Goal: Information Seeking & Learning: Learn about a topic

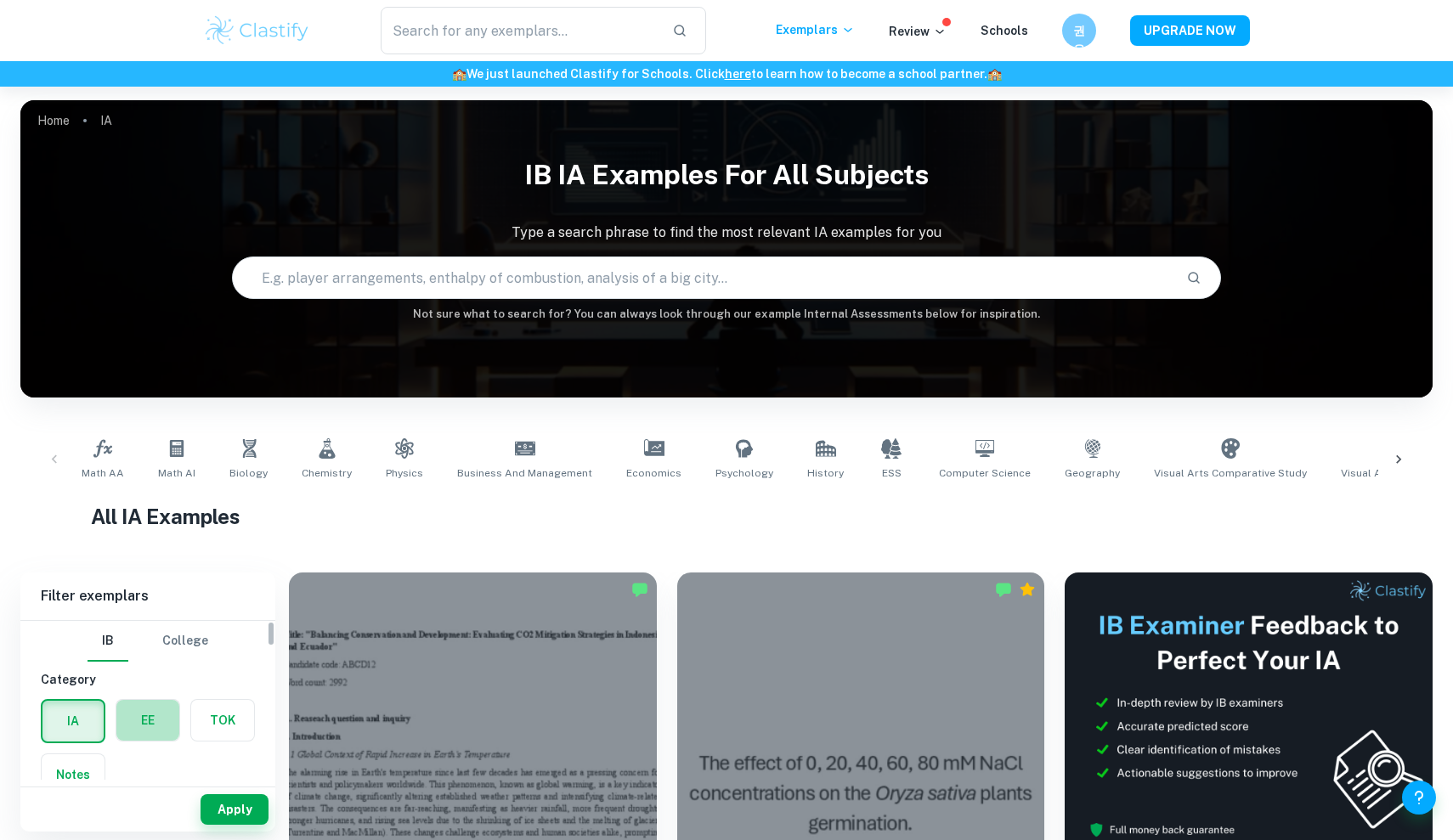
click at [147, 711] on label "button" at bounding box center [147, 720] width 63 height 41
click at [0, 0] on input "radio" at bounding box center [0, 0] width 0 height 0
click at [168, 730] on input "Type a subject" at bounding box center [135, 741] width 173 height 32
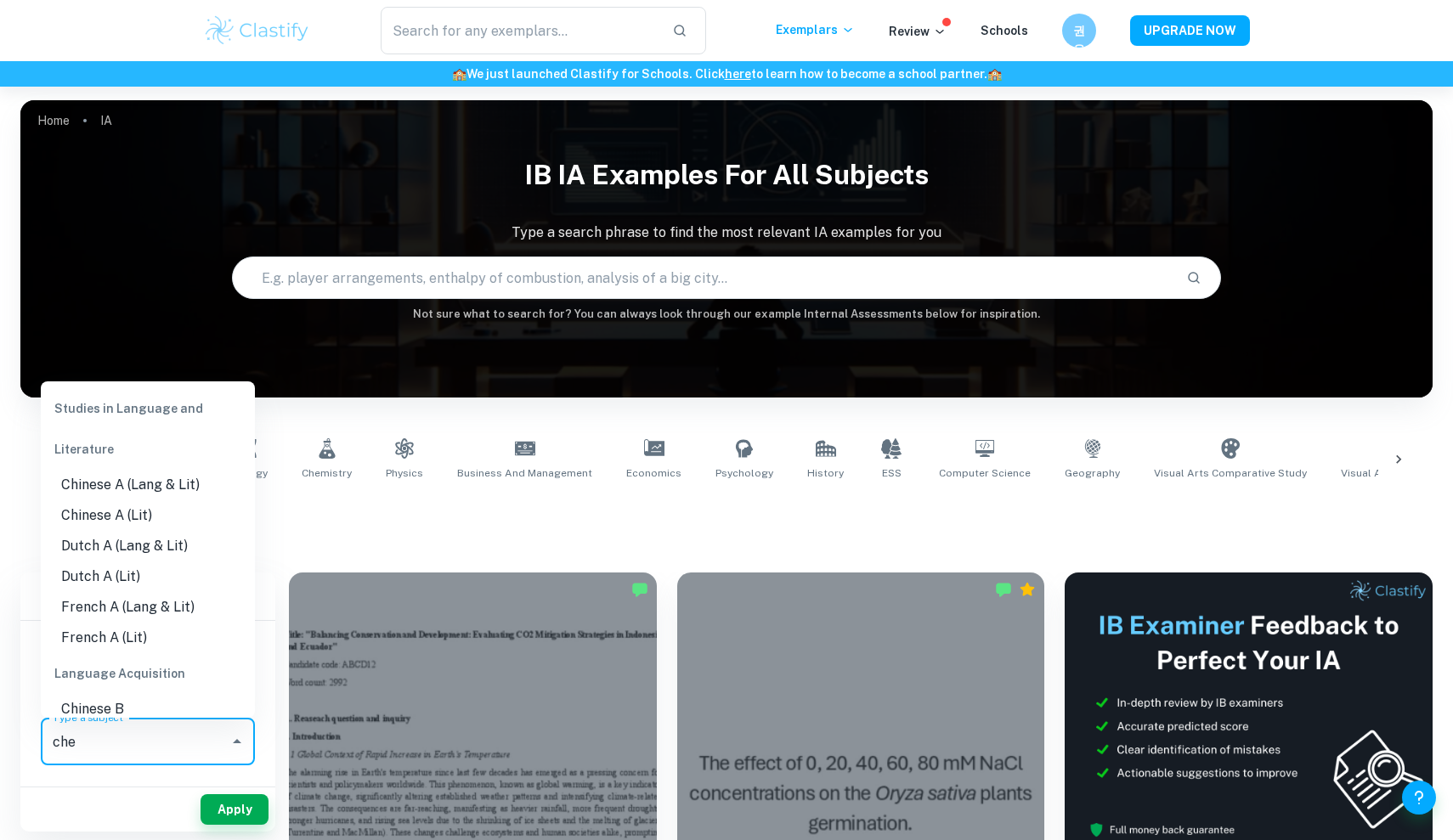
type input "chem"
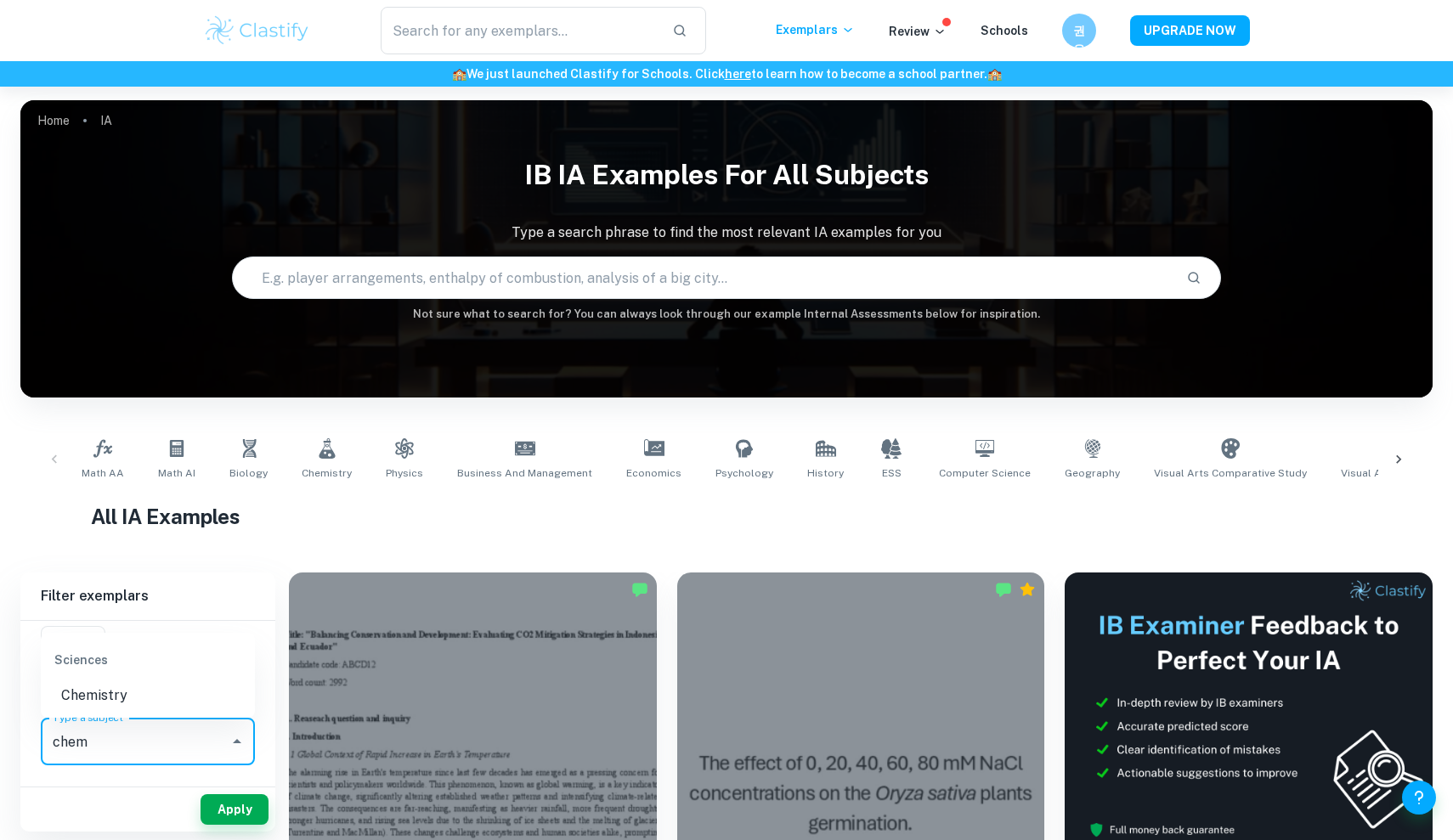
click at [120, 689] on li "Chemistry" at bounding box center [148, 695] width 214 height 30
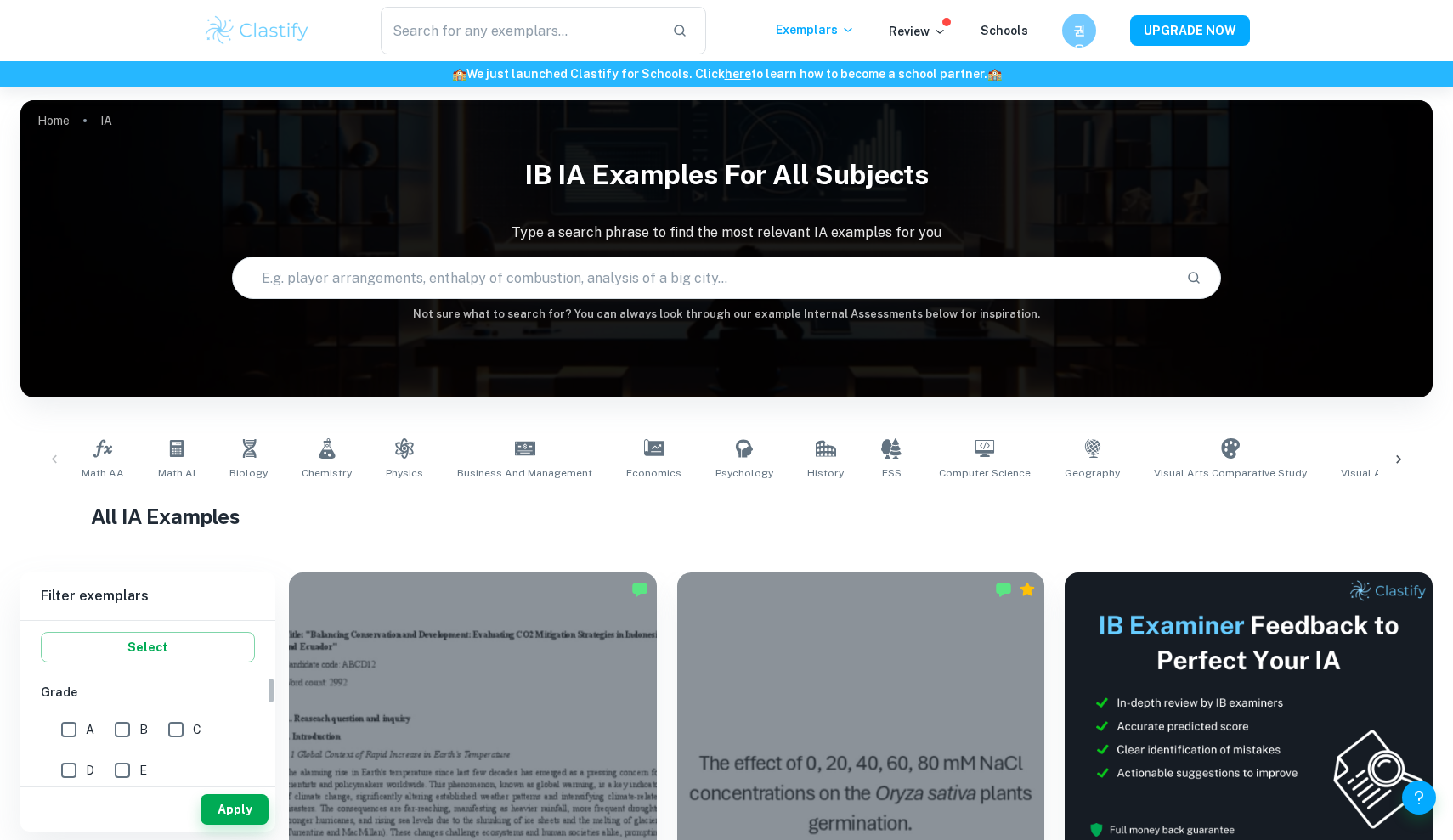
click at [81, 739] on input "A" at bounding box center [69, 729] width 34 height 34
checkbox input "true"
click at [229, 816] on button "Apply" at bounding box center [234, 809] width 68 height 30
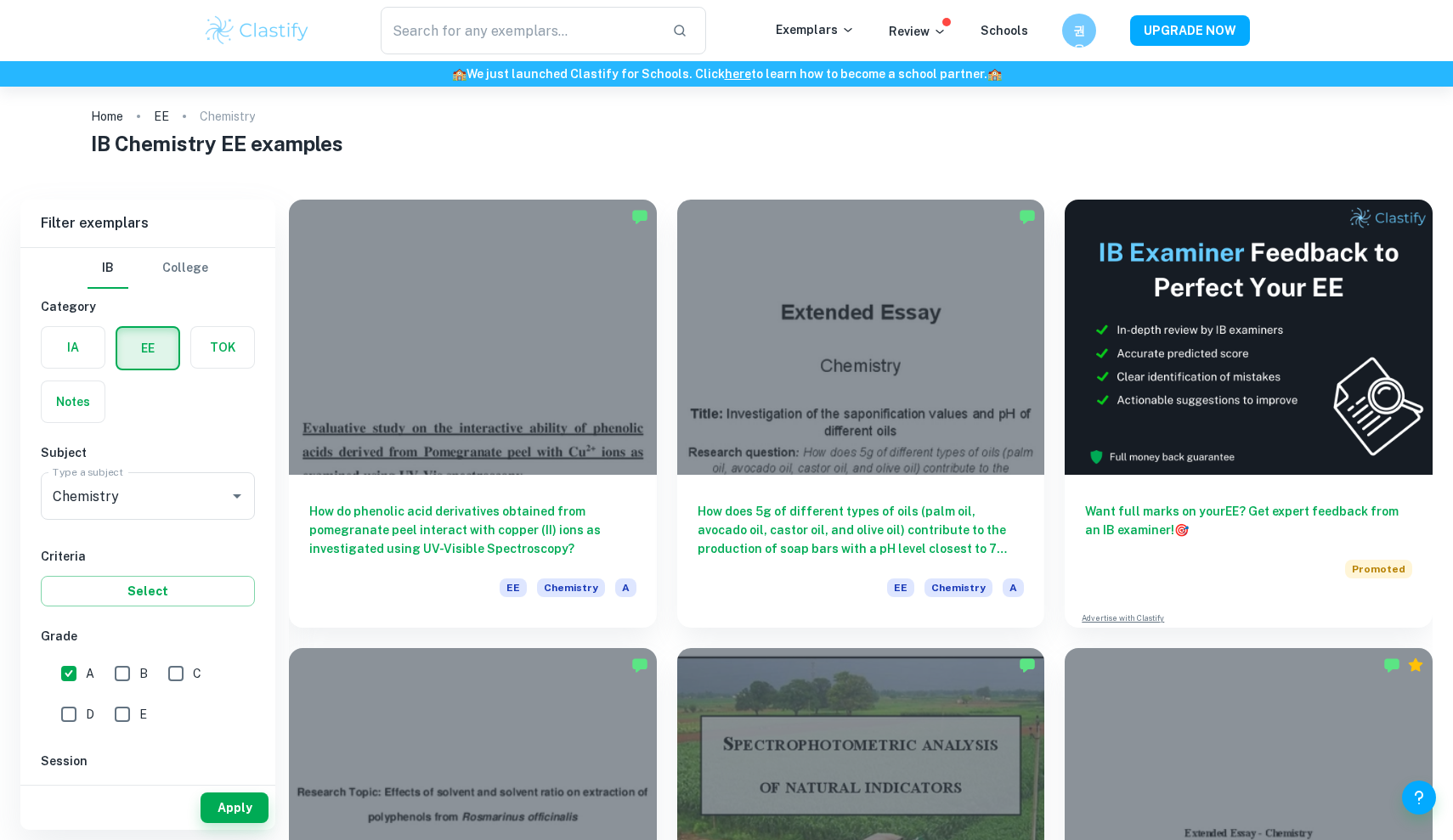
scroll to position [7, 0]
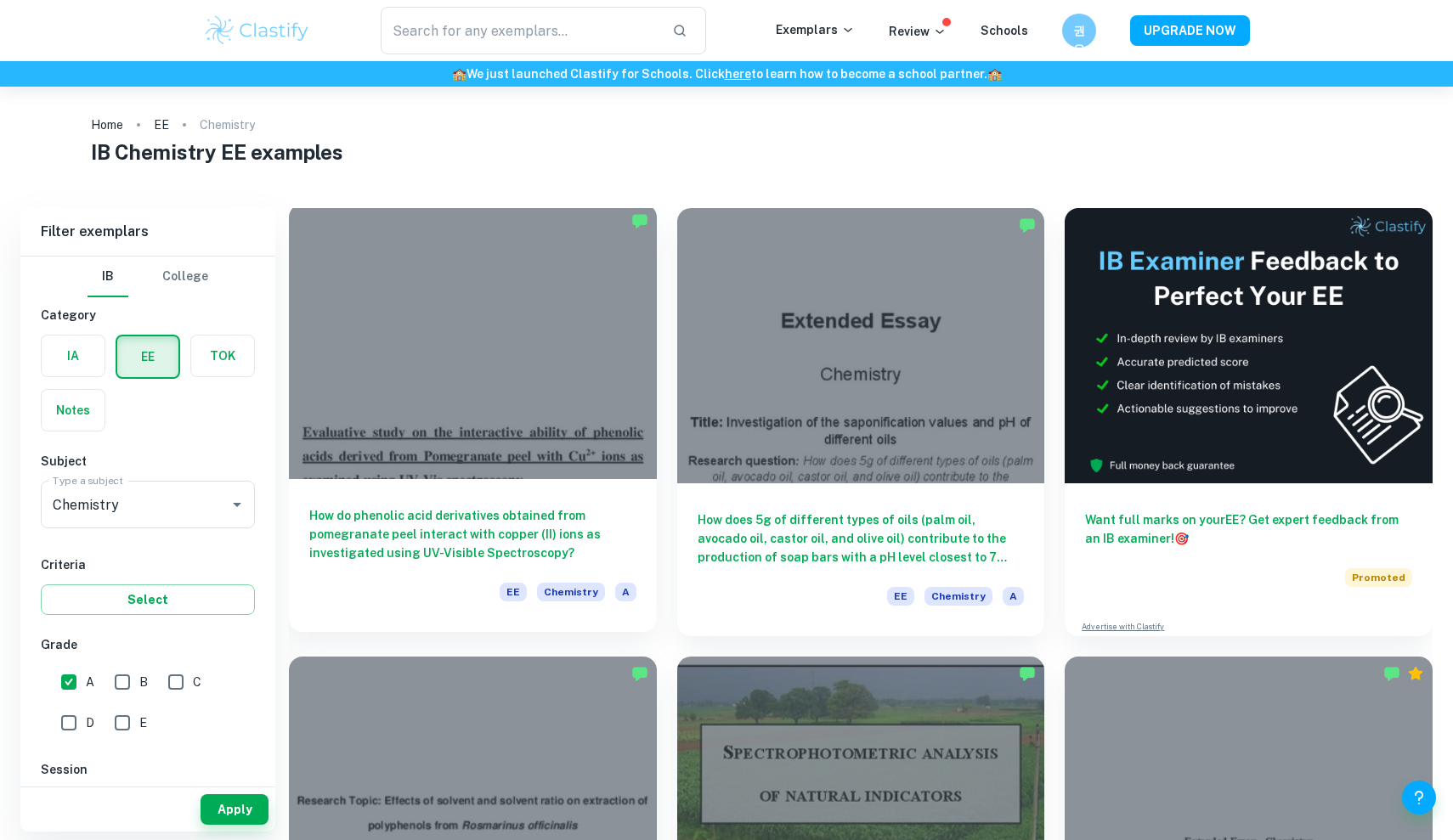
click at [537, 486] on div "How do phenolic acid derivatives obtained from pomegranate peel interact with c…" at bounding box center [473, 555] width 368 height 153
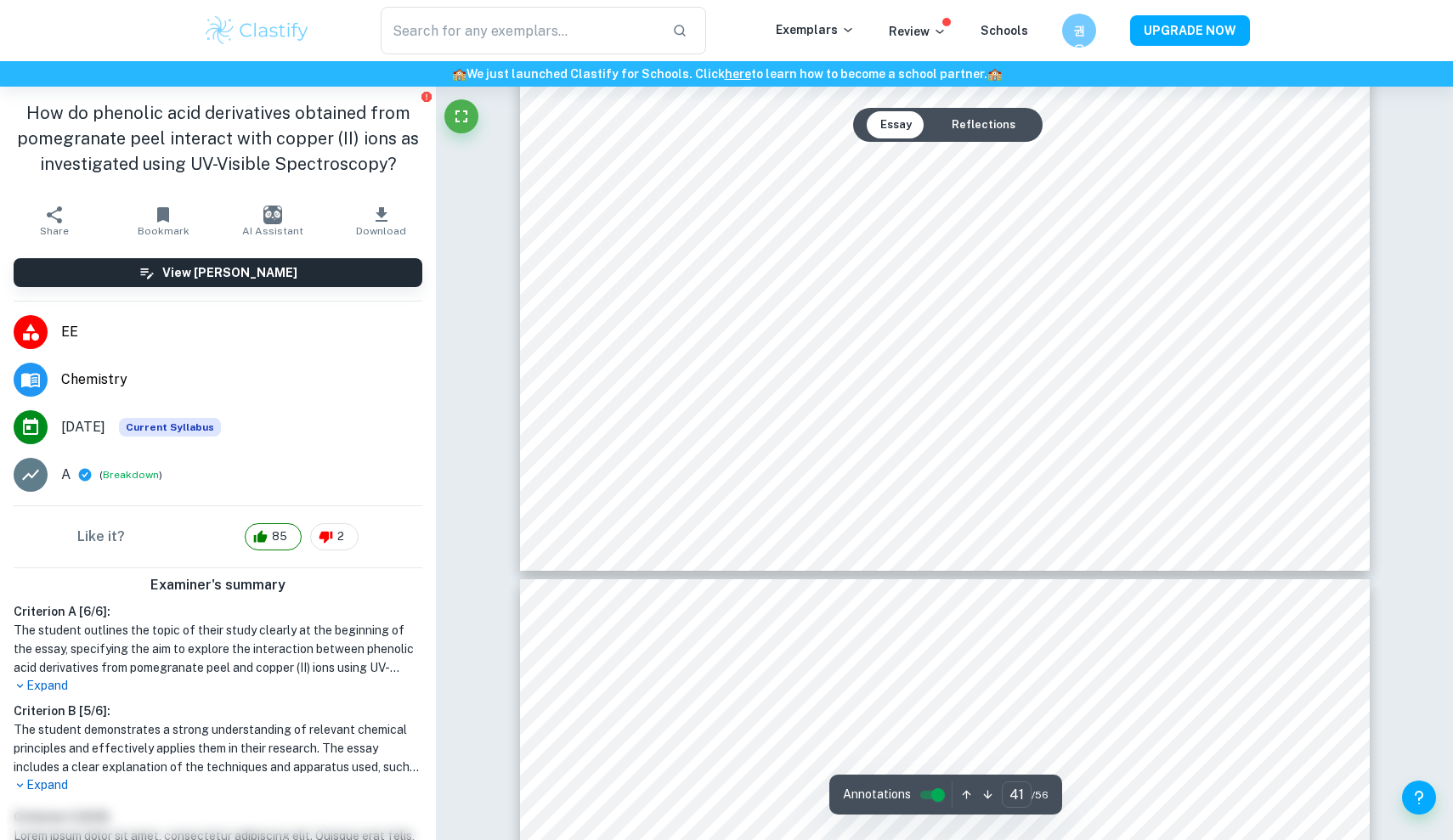
scroll to position [49250, 0]
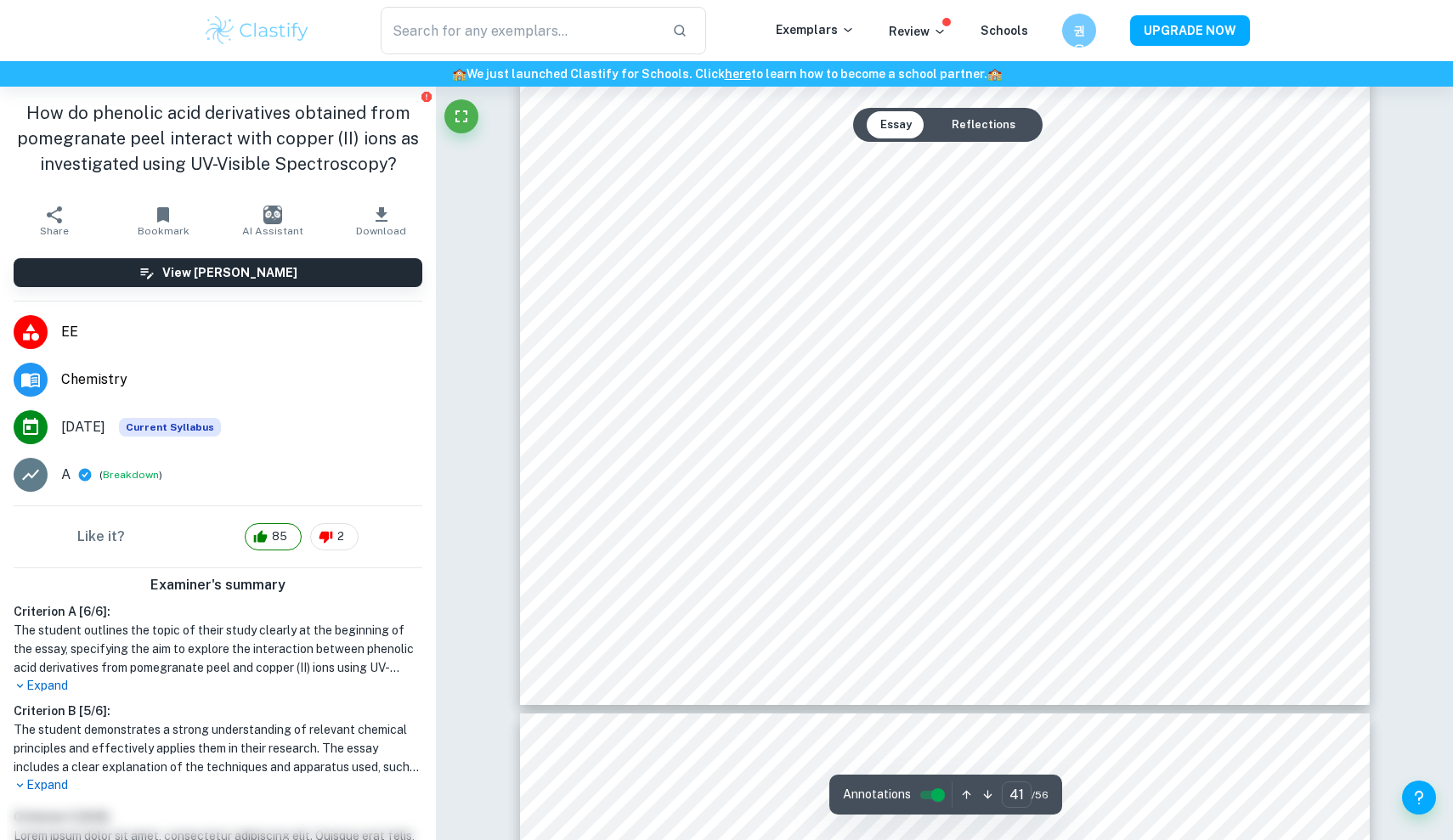
click at [970, 129] on button "Reflections" at bounding box center [983, 125] width 91 height 27
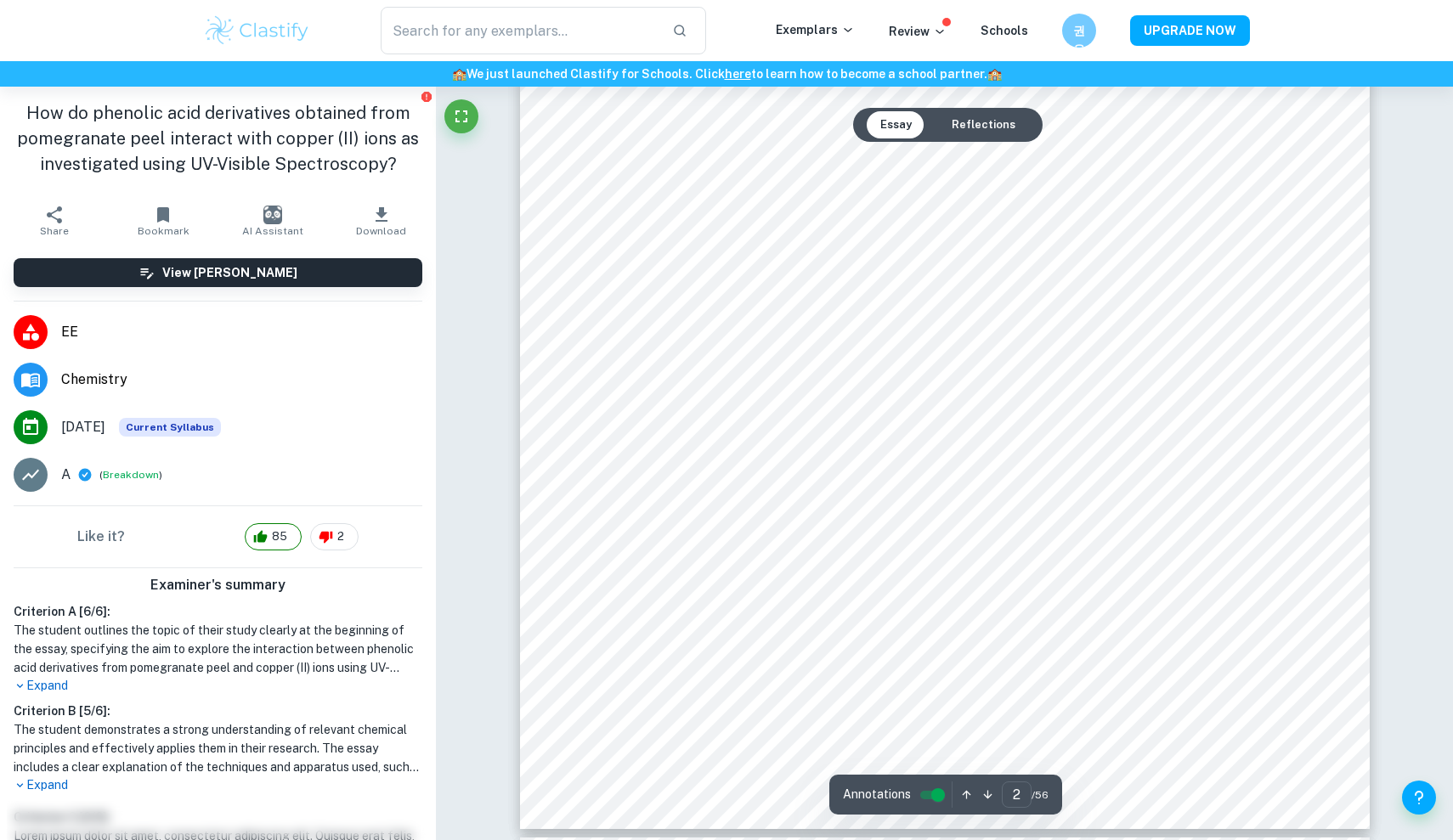
scroll to position [2304, 0]
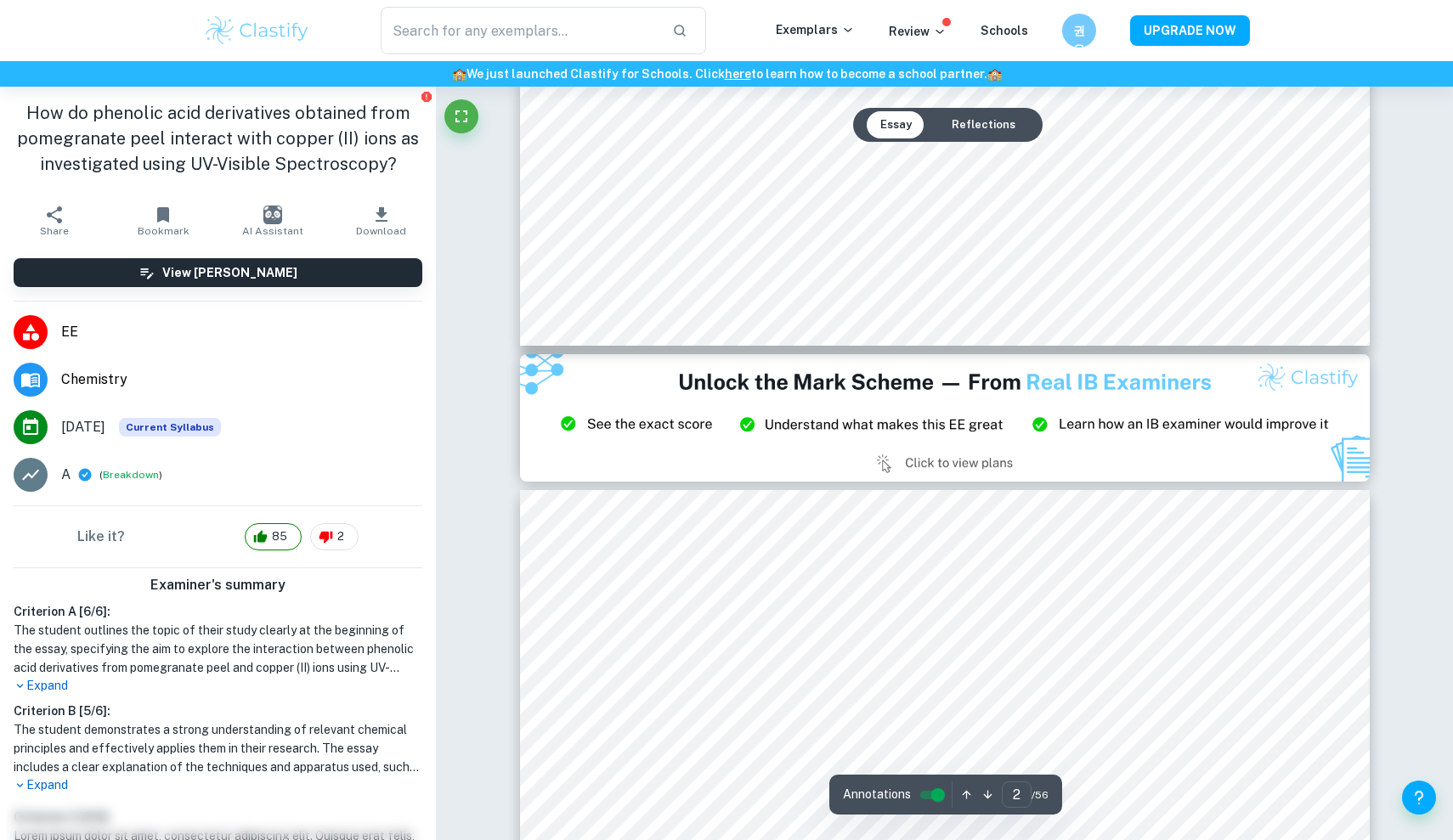
click at [970, 124] on button "Reflections" at bounding box center [983, 125] width 91 height 27
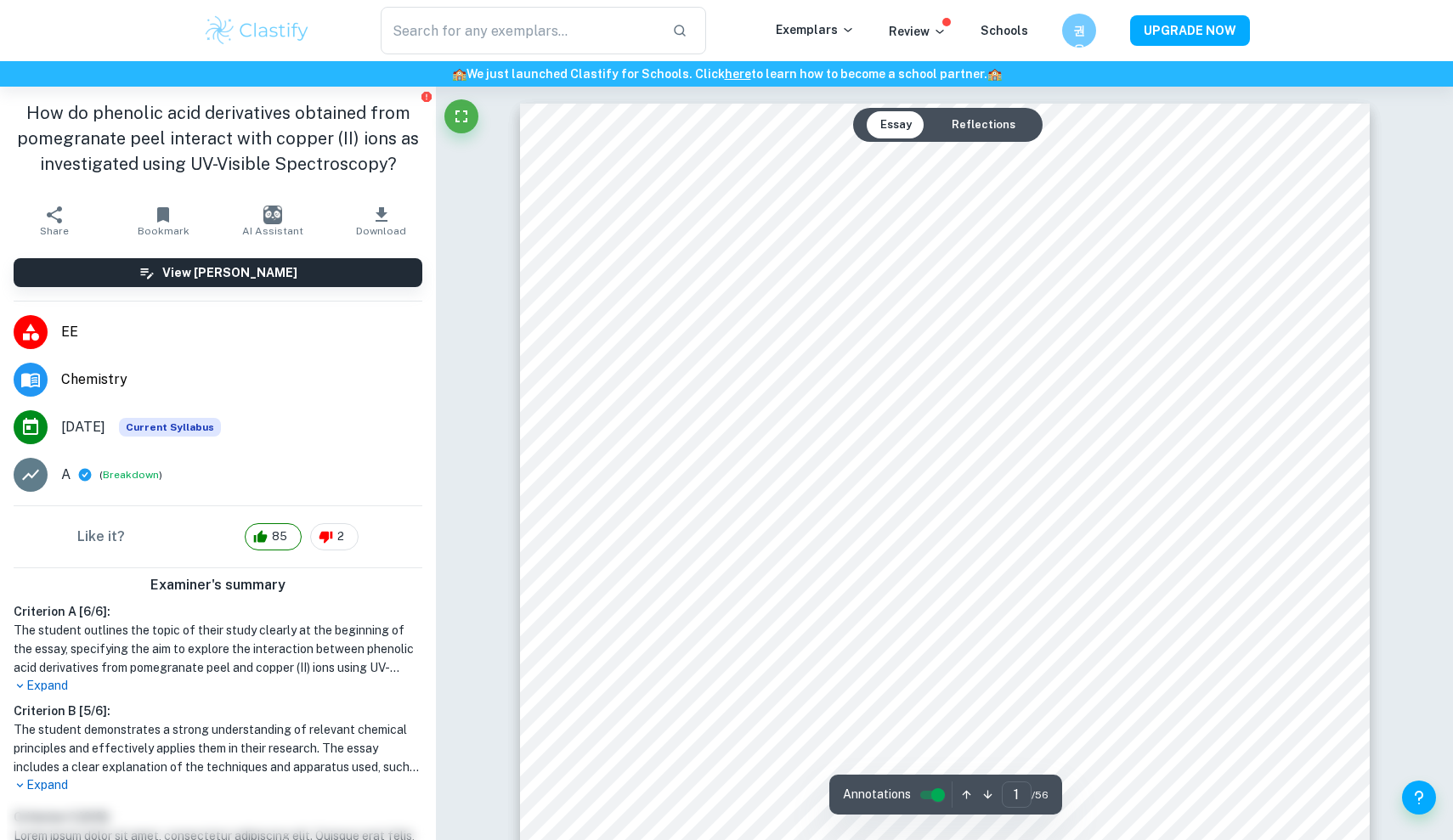
click at [970, 124] on button "Reflections" at bounding box center [983, 125] width 91 height 27
click at [977, 117] on button "Reflections" at bounding box center [983, 125] width 91 height 27
click at [991, 113] on button "Reflections" at bounding box center [983, 125] width 91 height 27
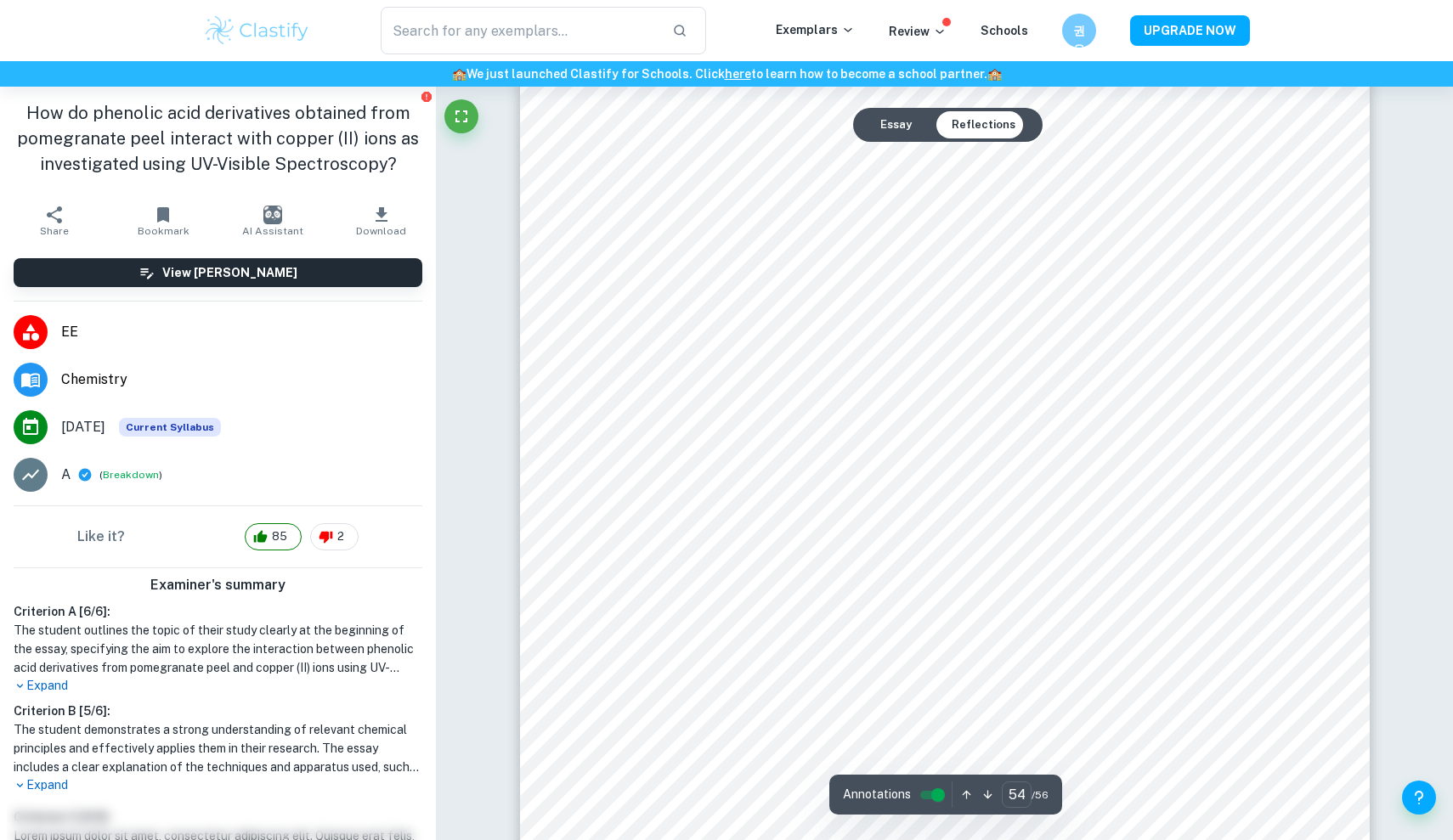
scroll to position [65019, 0]
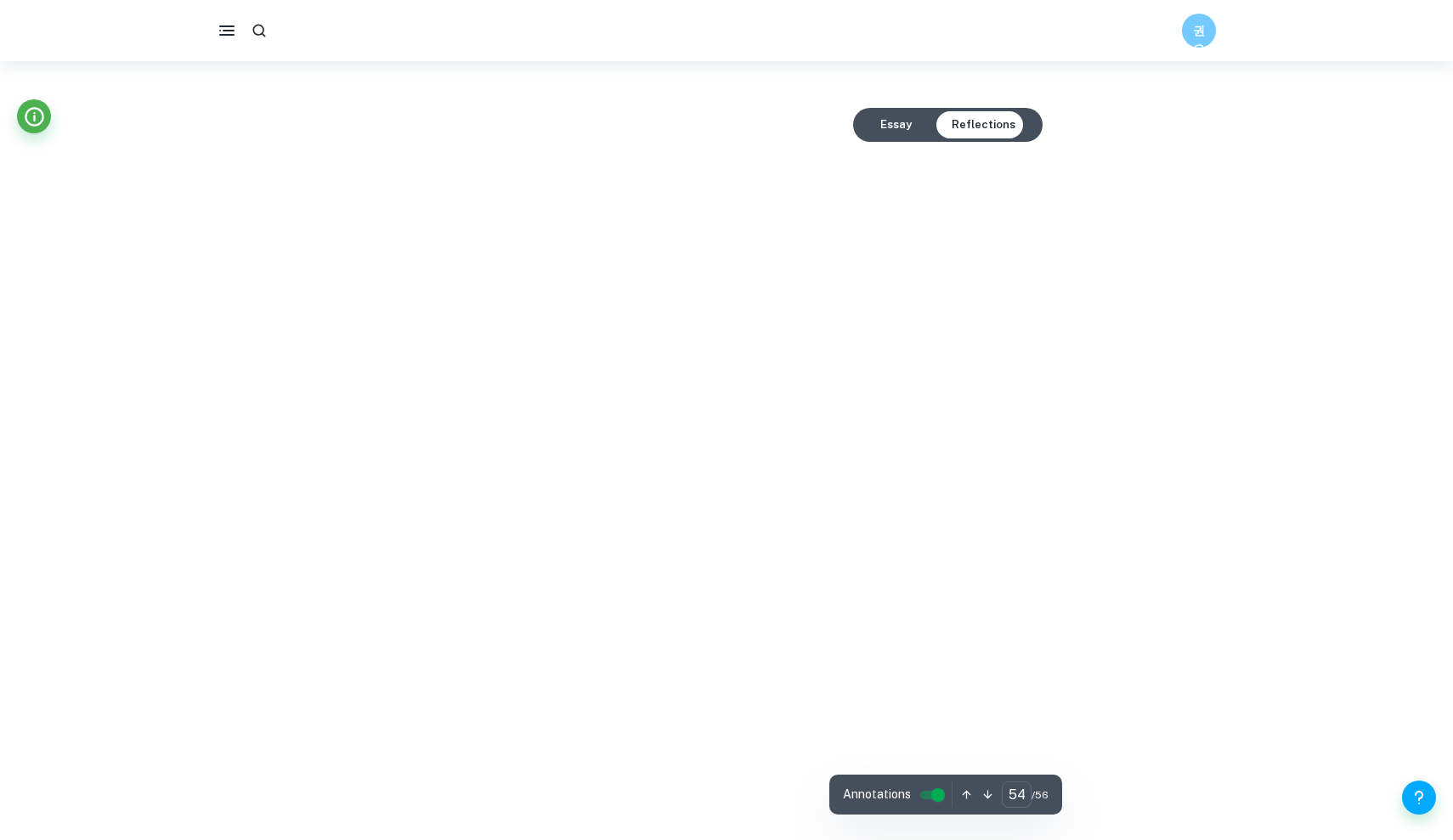
type input "1"
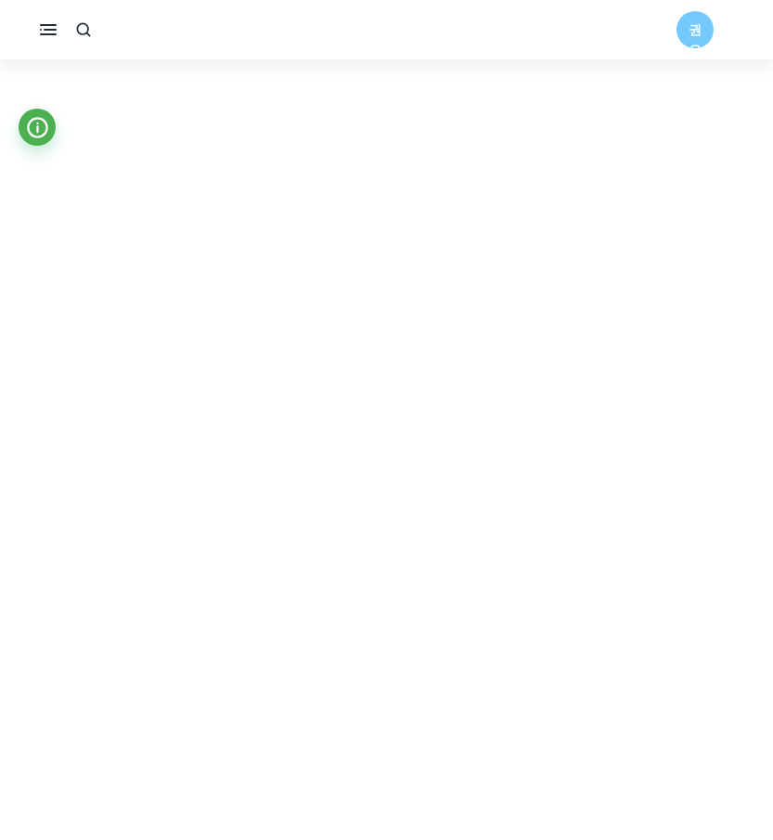
scroll to position [69997, 0]
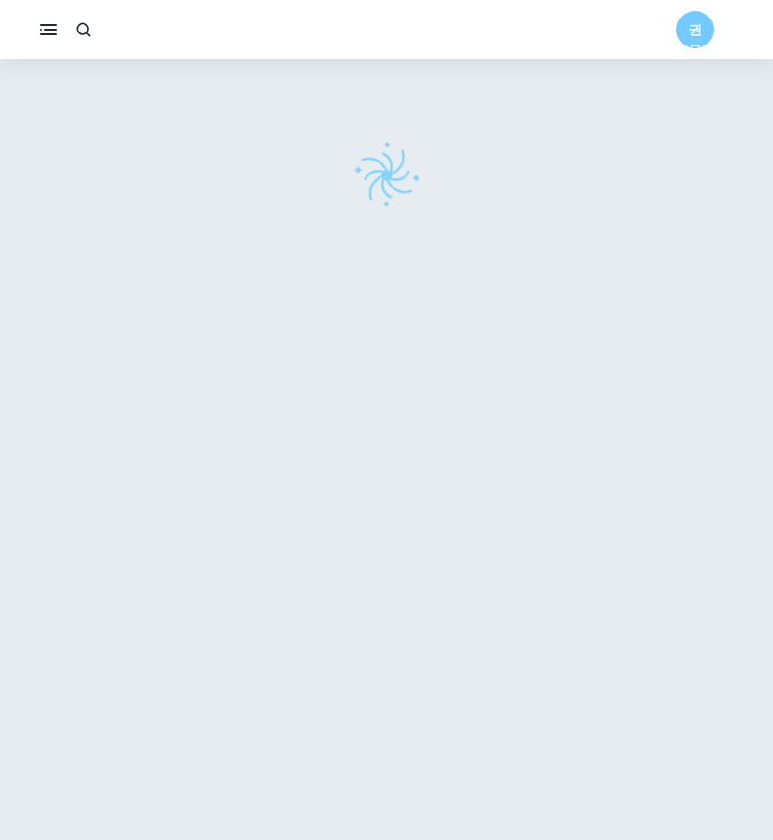
scroll to position [59, 0]
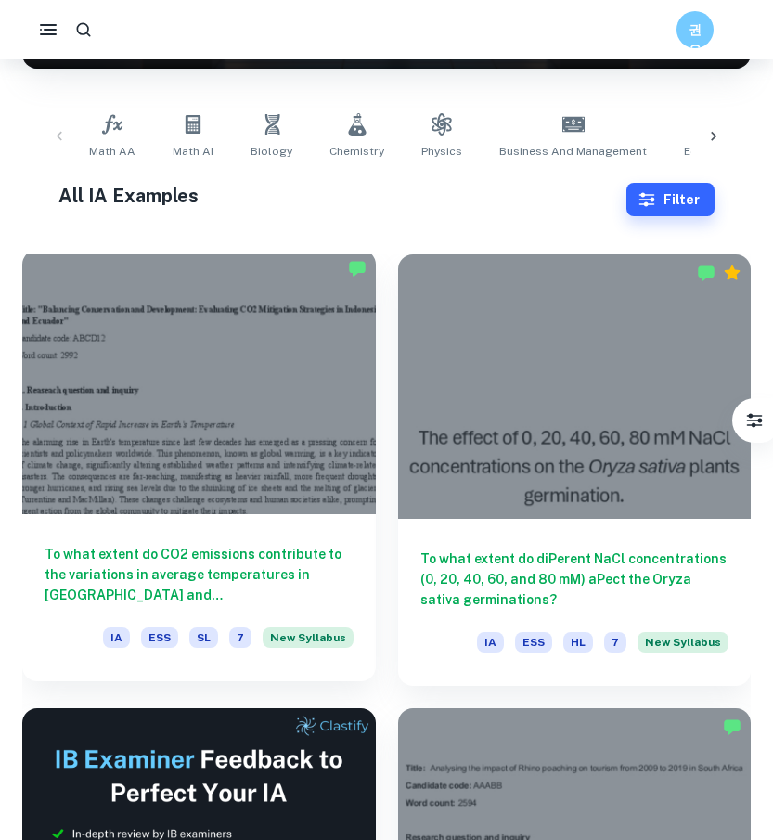
scroll to position [352, 0]
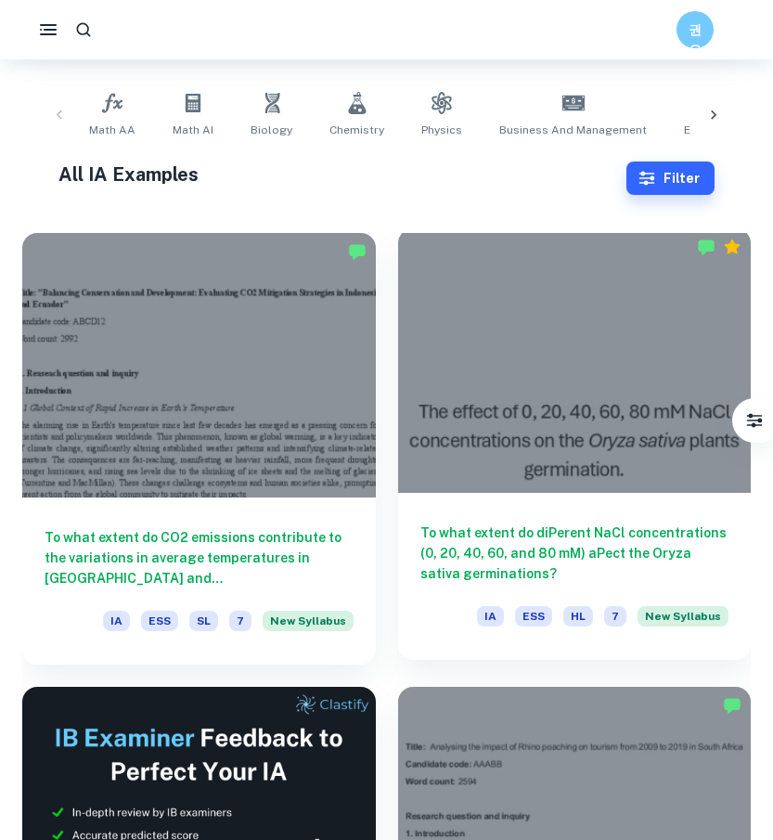
click at [446, 570] on h6 "To what extent do diPerent NaCl concentrations (0, 20, 40, 60, and 80 mM) aPect…" at bounding box center [574, 553] width 309 height 61
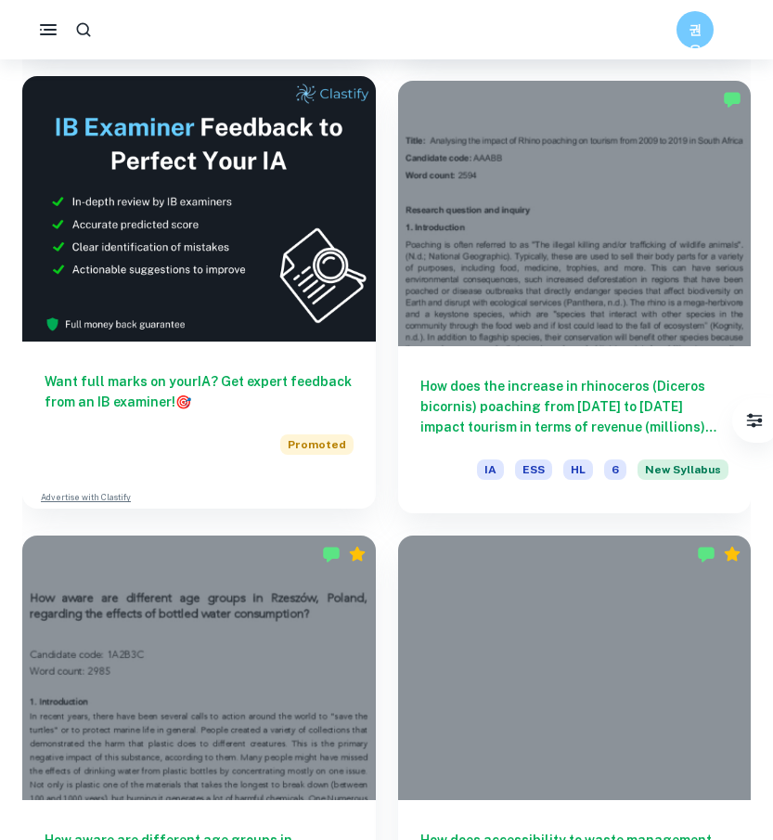
scroll to position [976, 0]
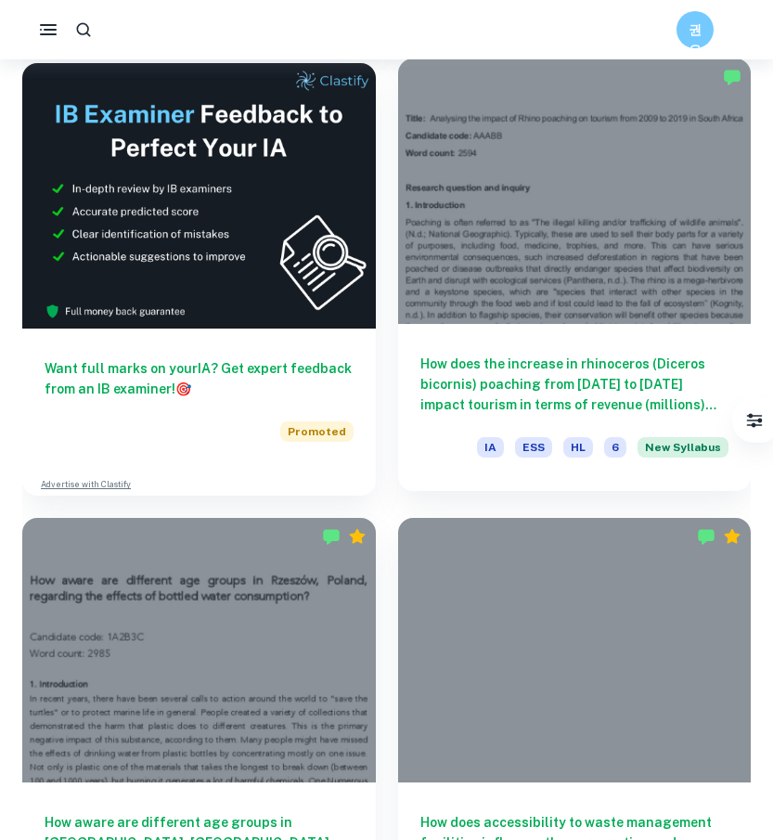
click at [561, 349] on div "How does the increase in rhinoceros (Diceros bicornis) poaching from 2011 to 20…" at bounding box center [575, 407] width 354 height 167
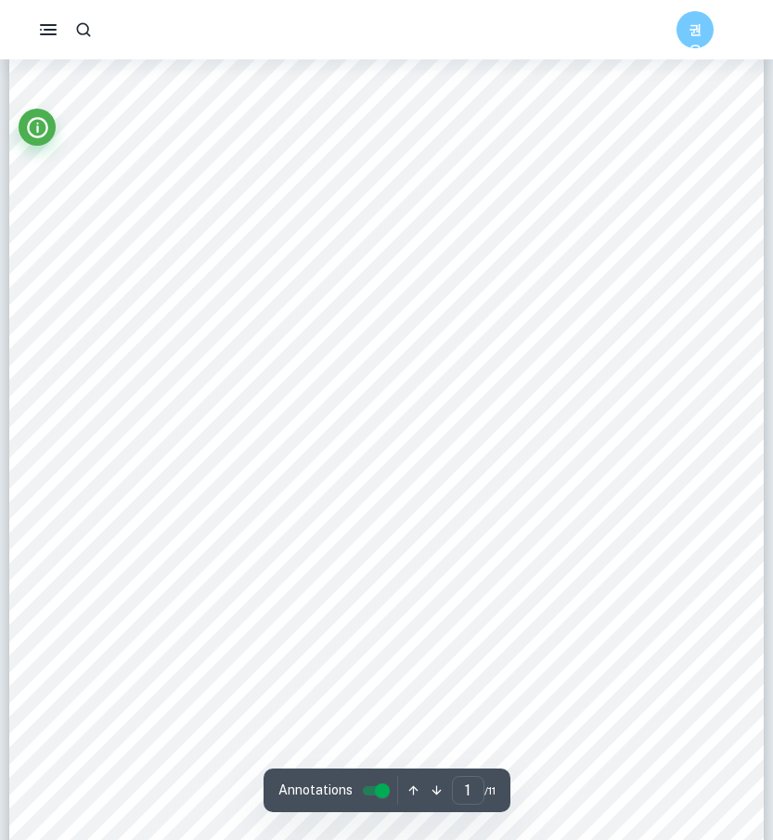
scroll to position [41, 0]
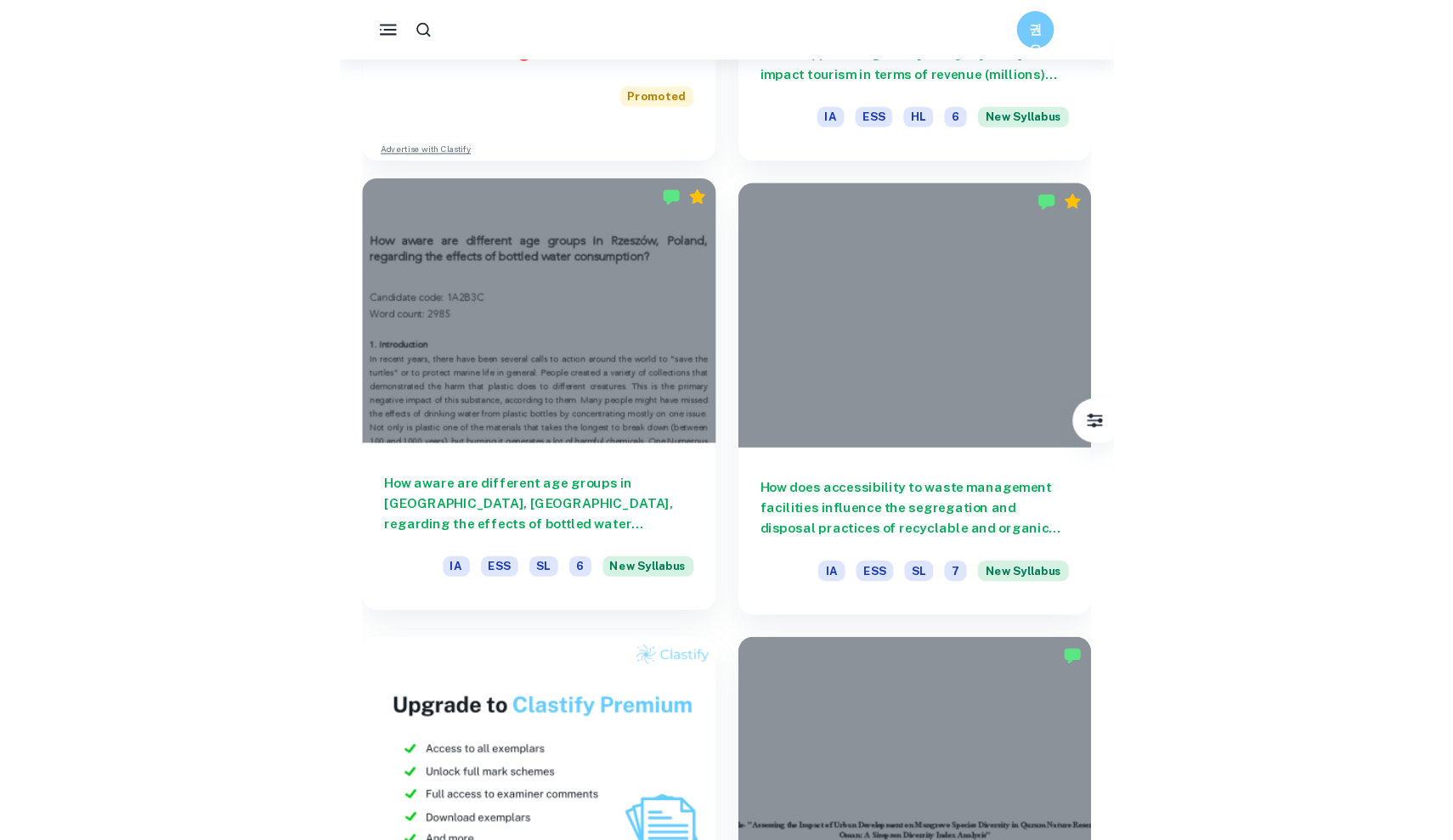
scroll to position [1176, 0]
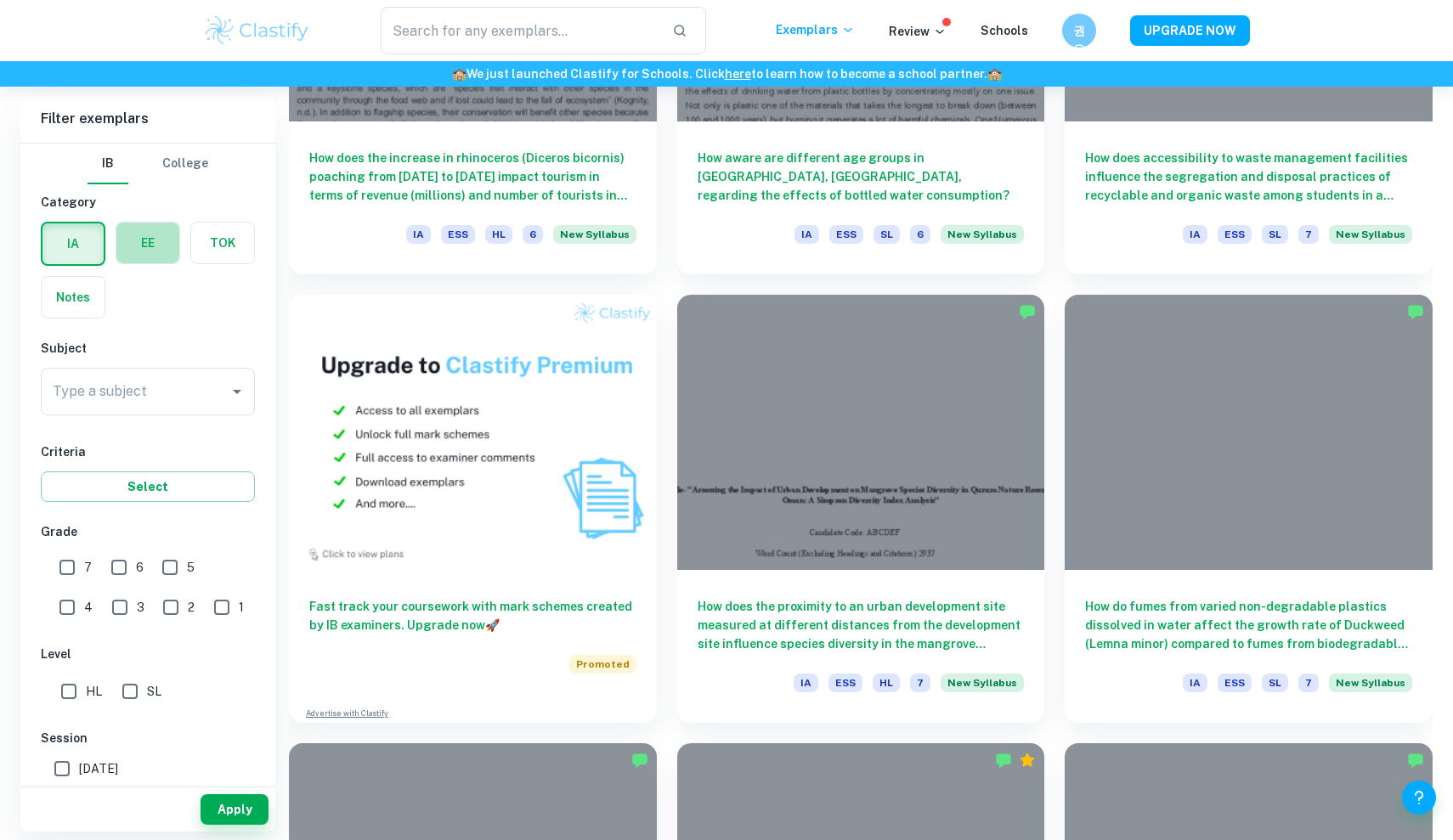
click at [139, 236] on label "button" at bounding box center [147, 242] width 63 height 41
click at [0, 0] on input "radio" at bounding box center [0, 0] width 0 height 0
click at [109, 410] on div "Type a subject" at bounding box center [148, 392] width 214 height 48
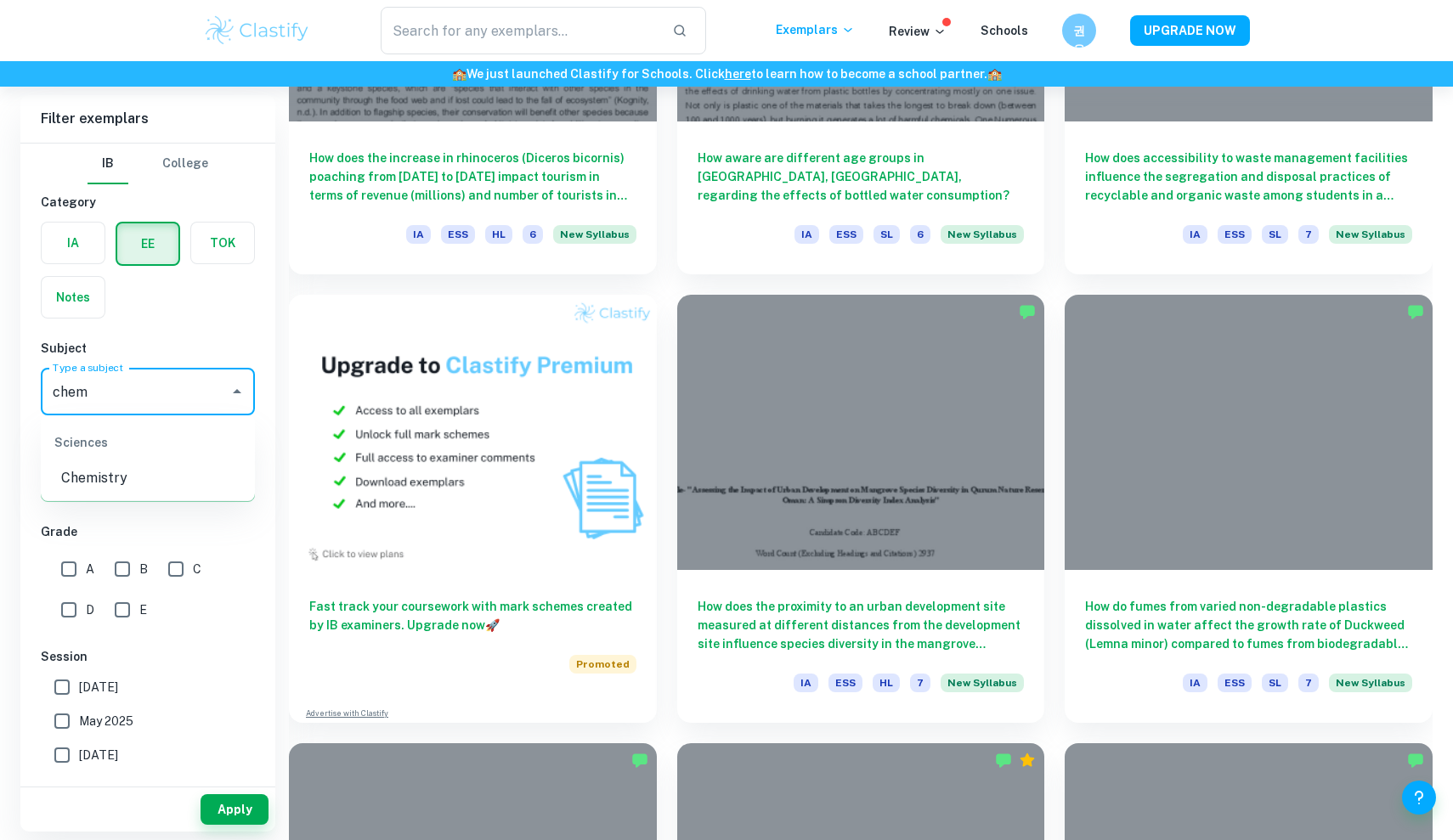
click at [99, 469] on li "Chemistry" at bounding box center [148, 478] width 214 height 30
type input "Chemistry"
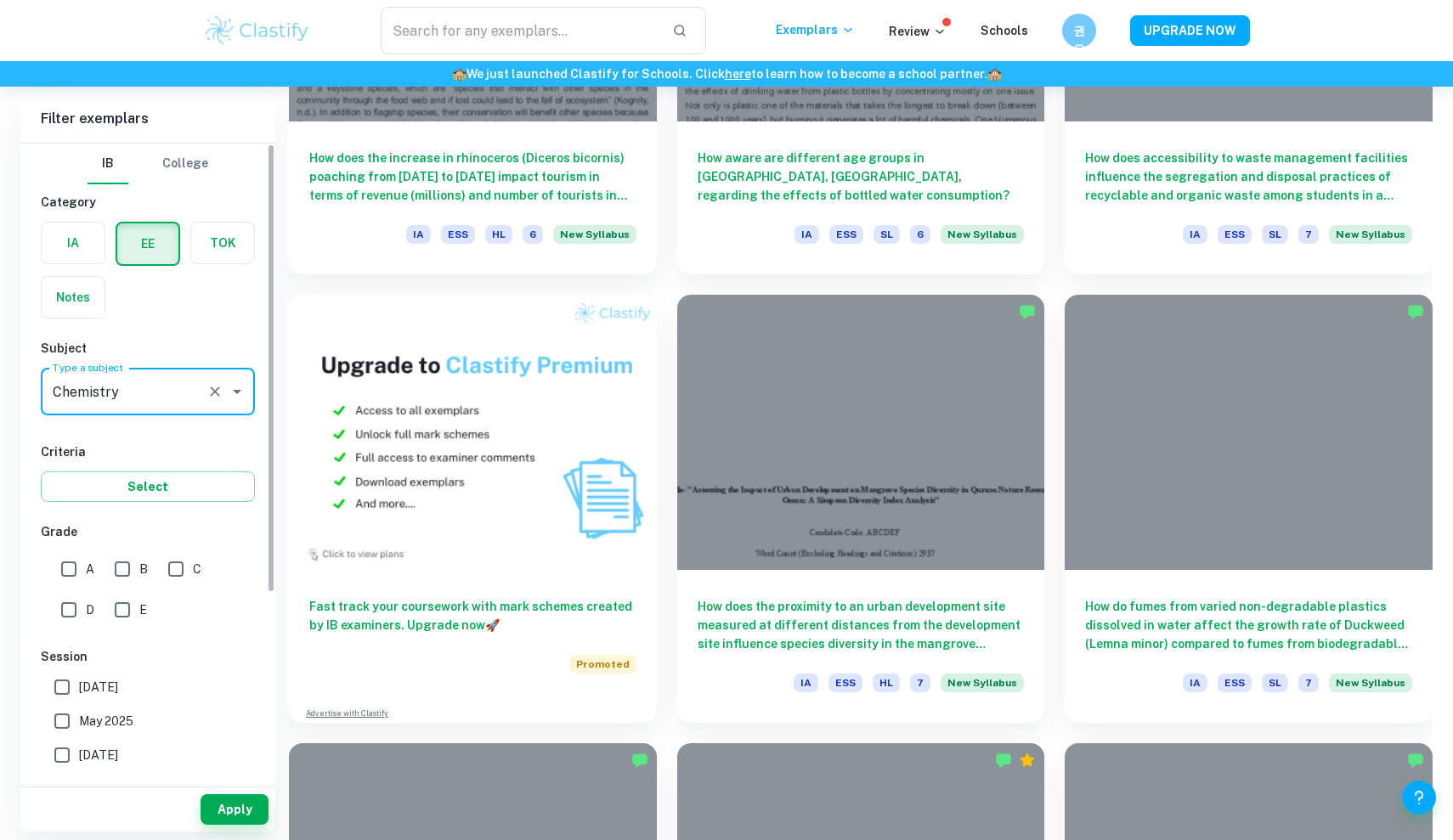
click at [73, 556] on input "A" at bounding box center [69, 568] width 34 height 34
checkbox input "true"
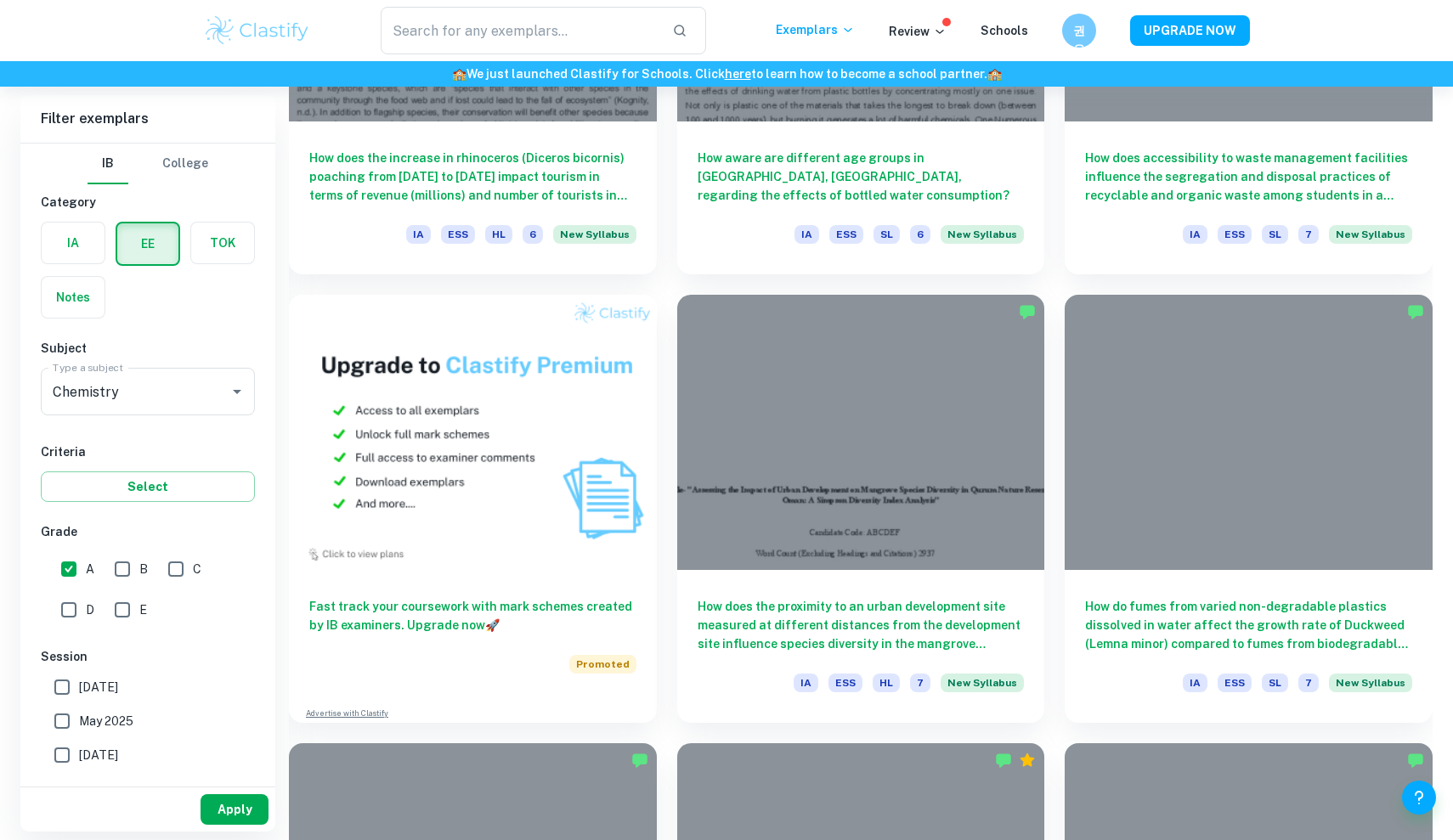
click at [213, 768] on button "Apply" at bounding box center [234, 809] width 68 height 30
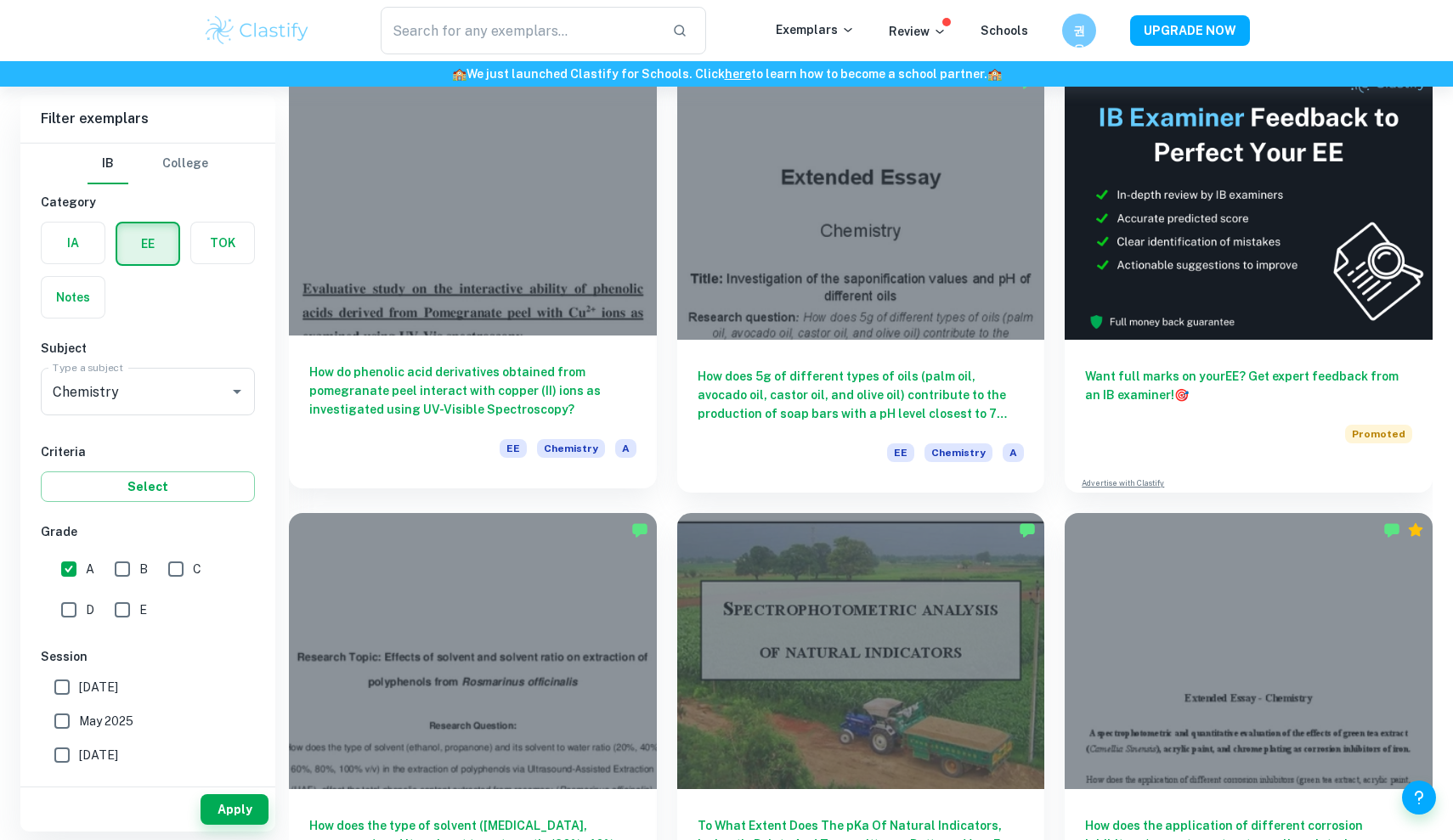
scroll to position [156, 0]
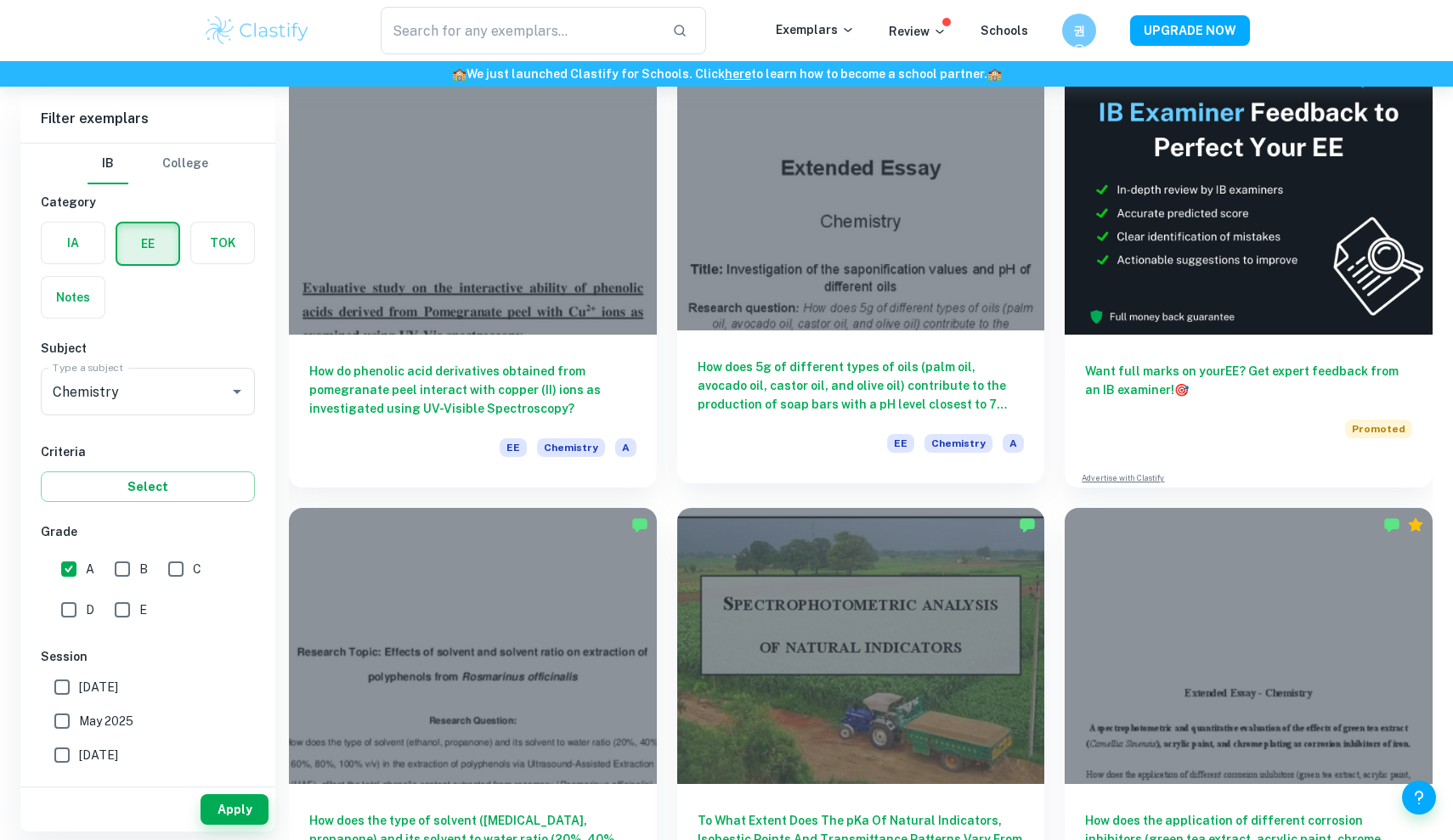
click at [707, 376] on h6 "How does 5g of different types of oils (palm oil, avocado oil, castor oil, and …" at bounding box center [861, 385] width 327 height 56
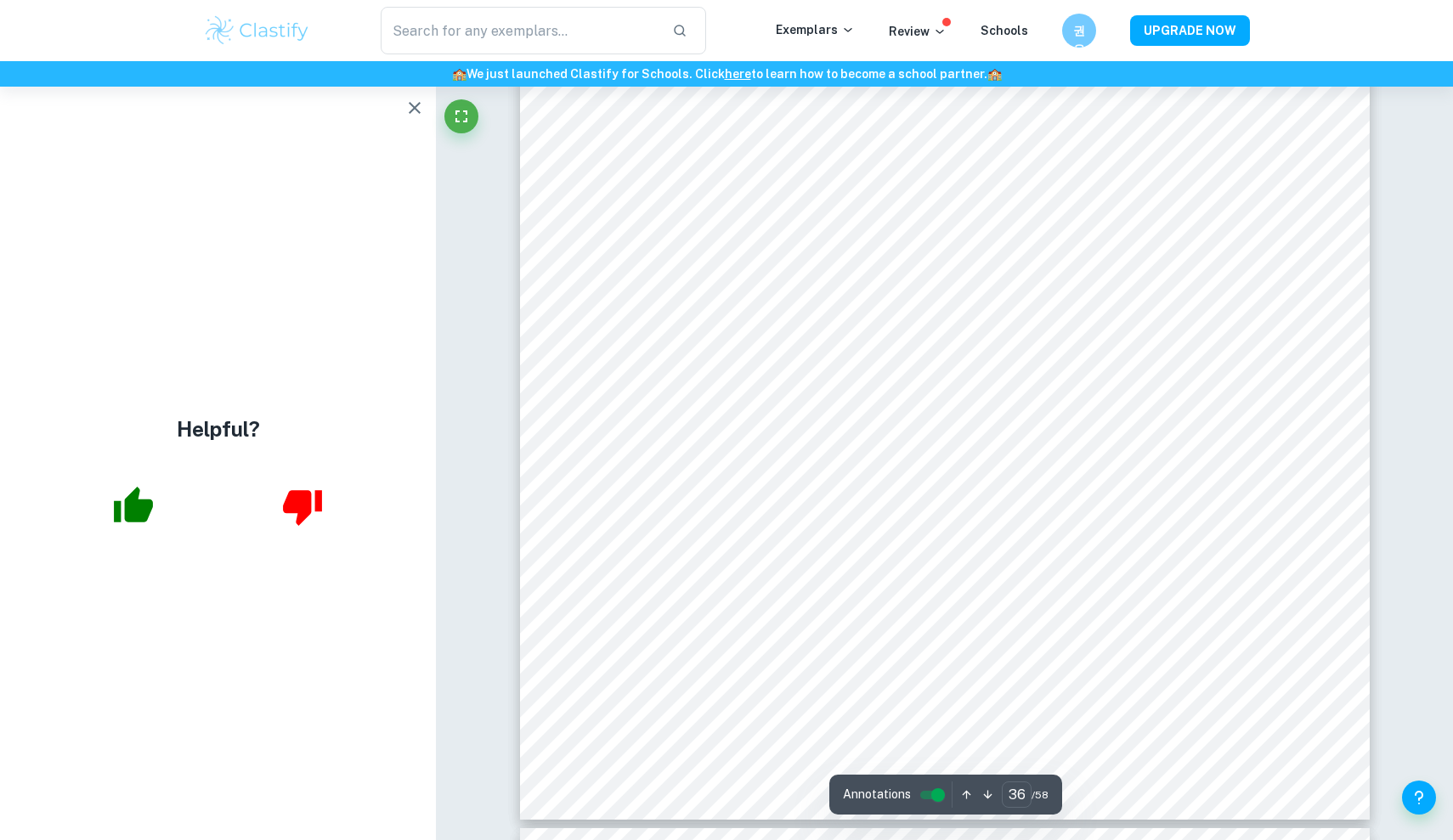
scroll to position [39394, 0]
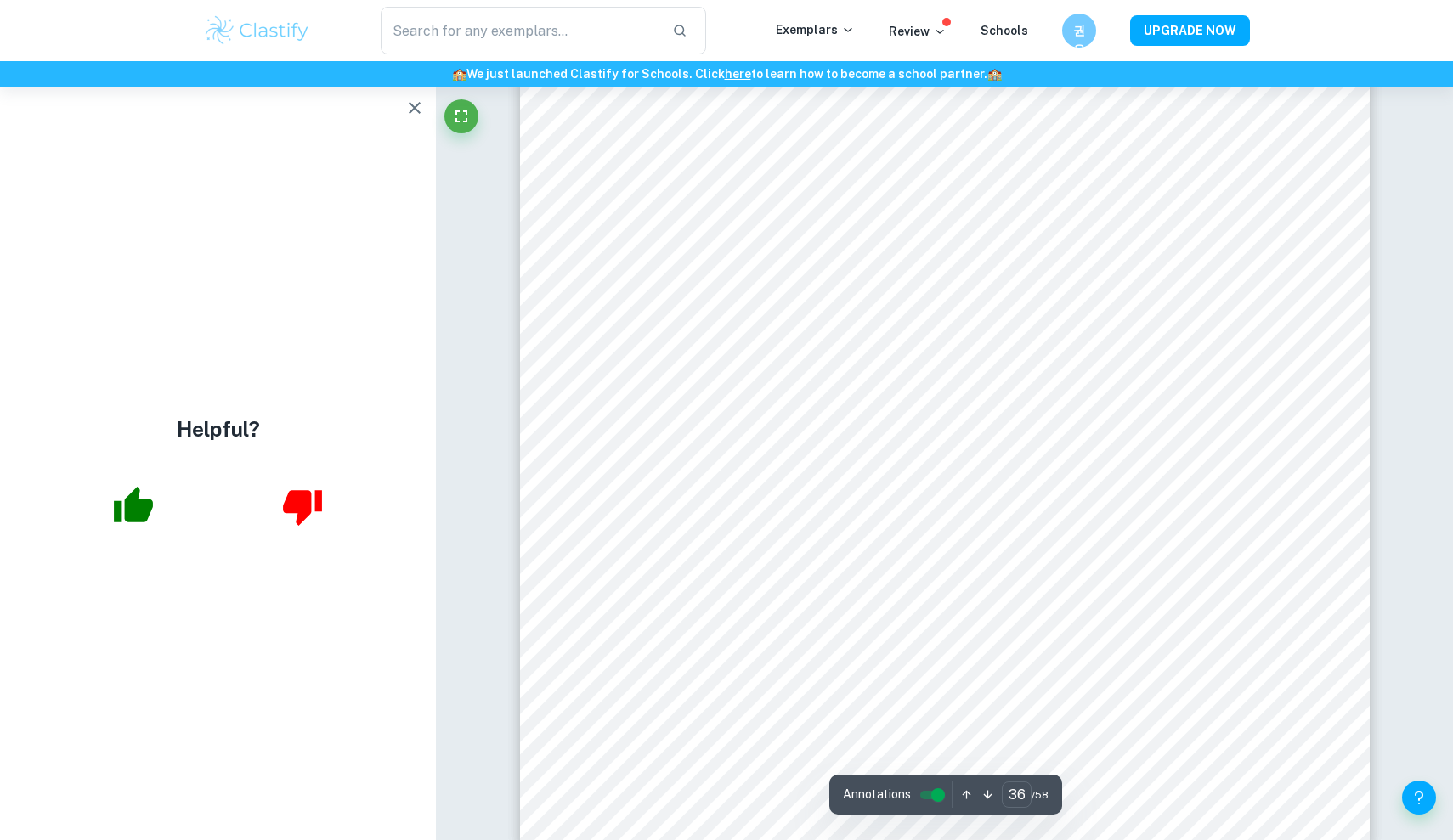
click at [412, 108] on icon "button" at bounding box center [415, 108] width 20 height 20
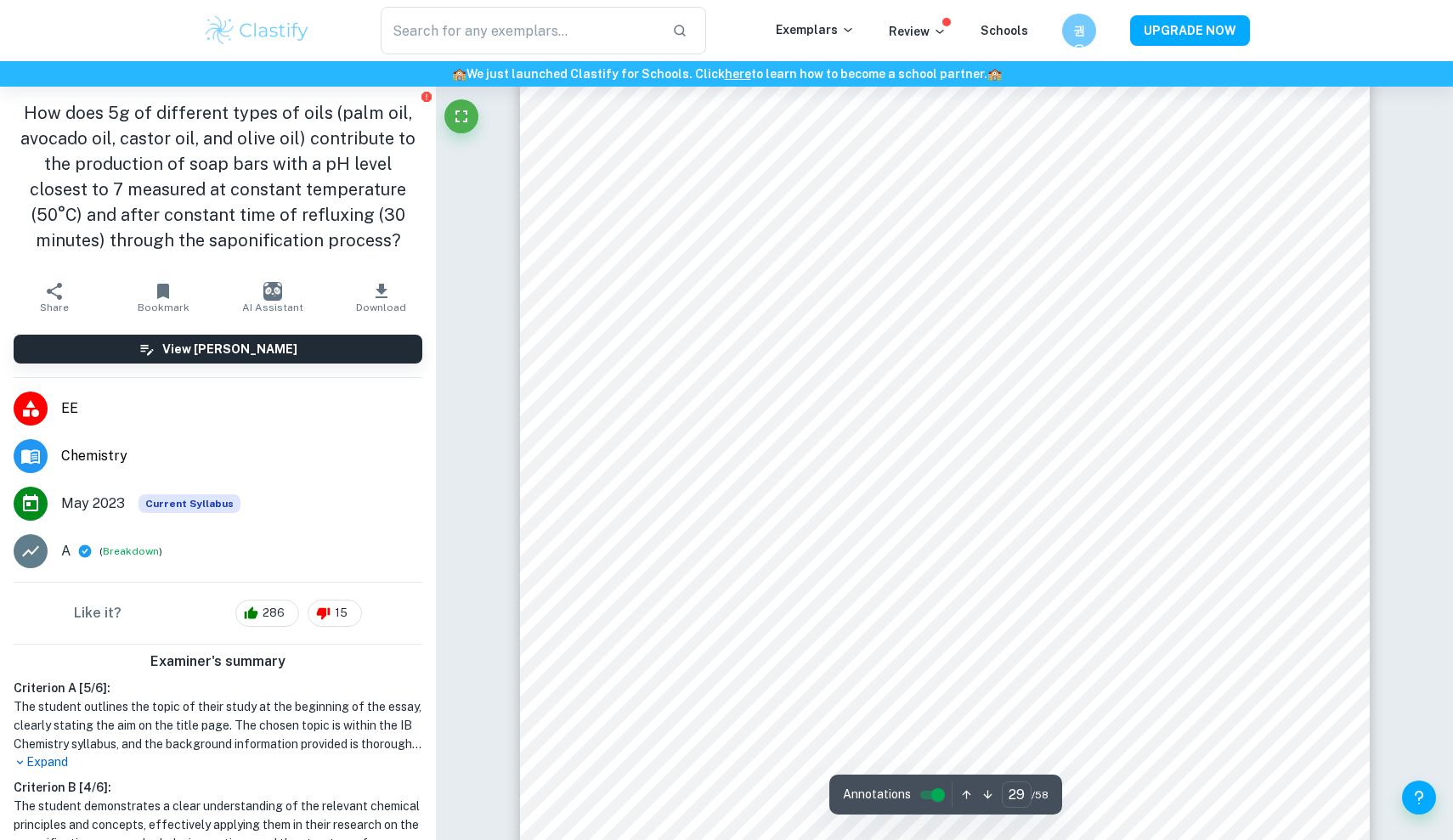
scroll to position [31375, 0]
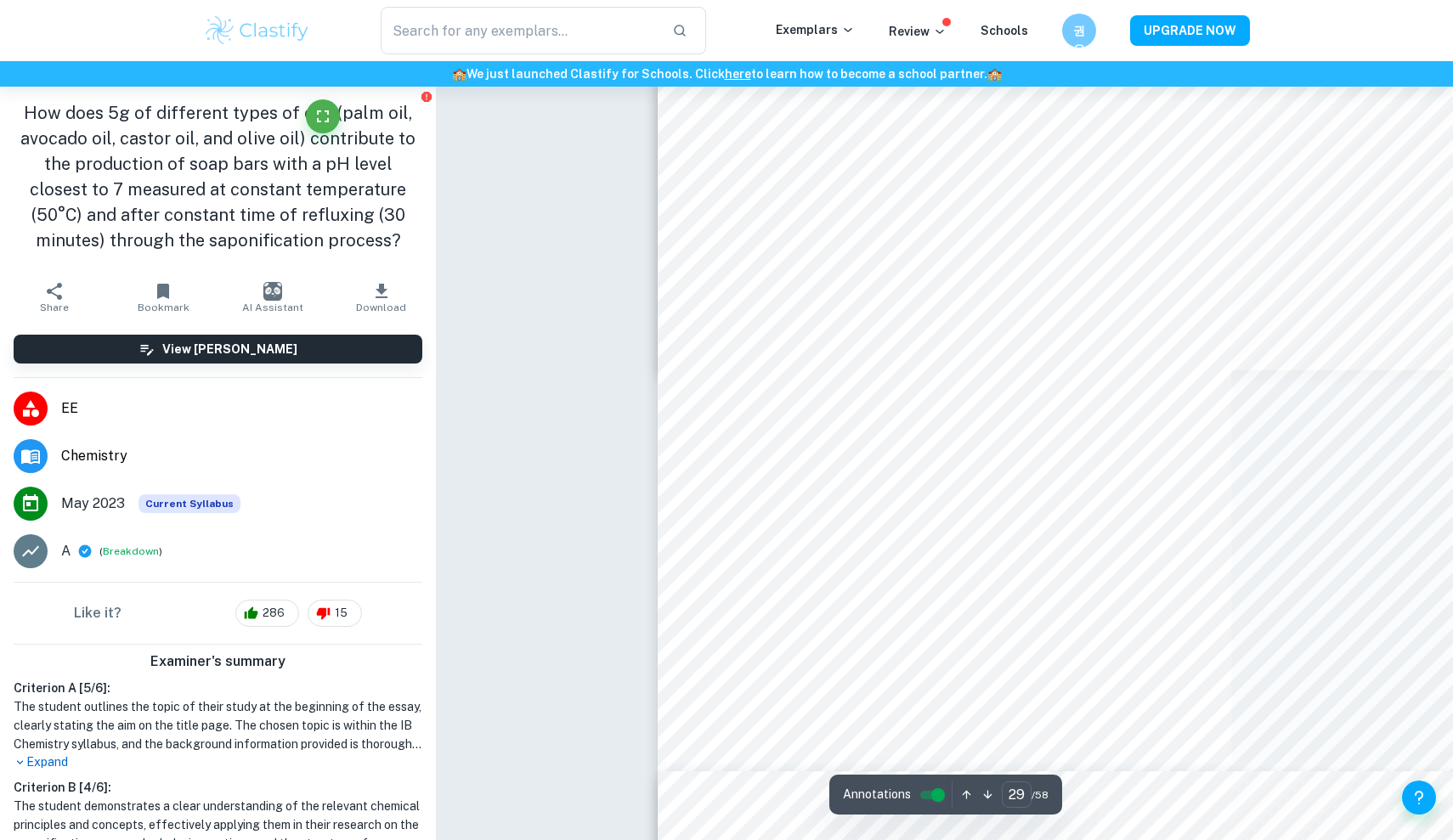
type input "12"
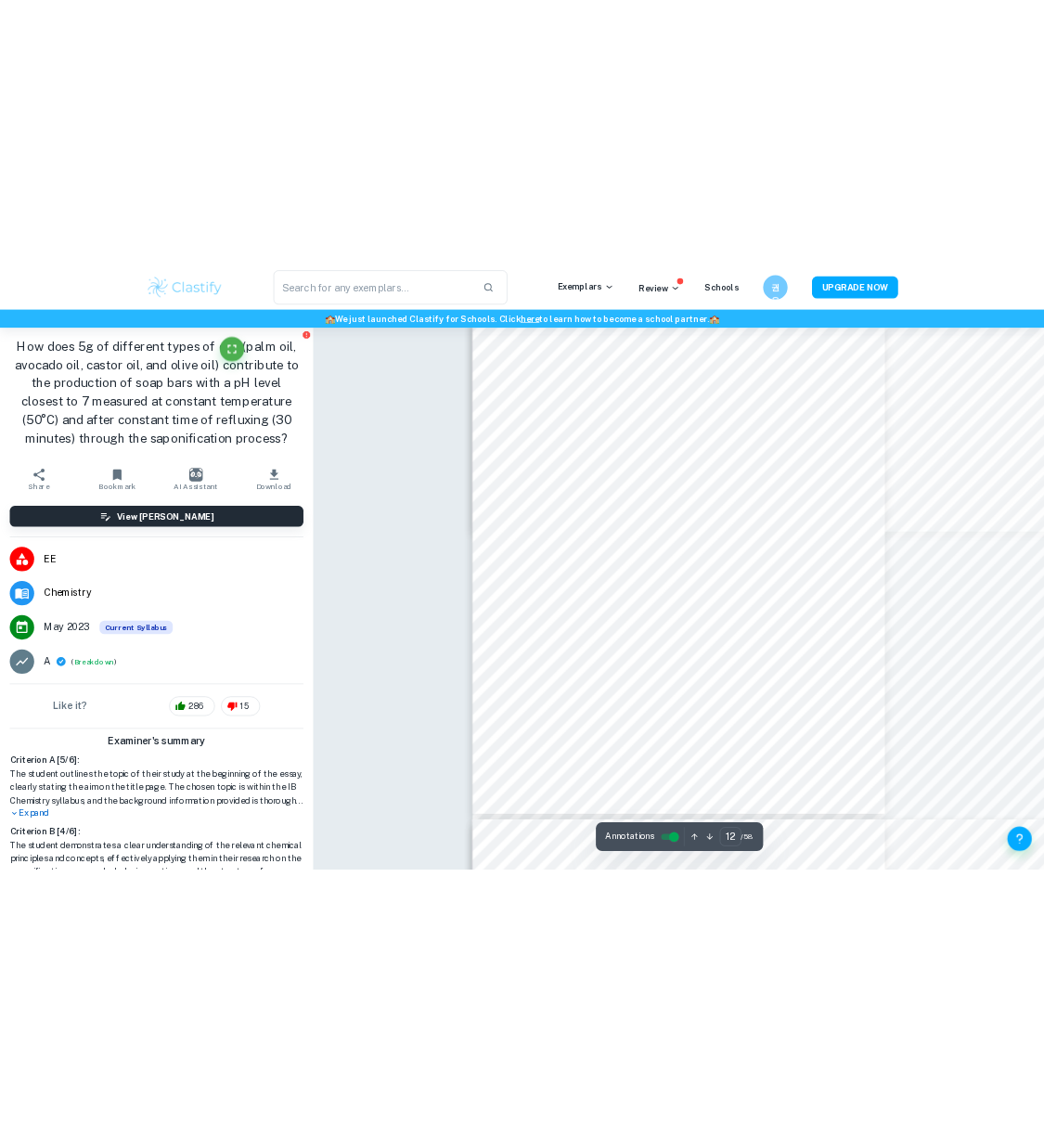
scroll to position [9389, 0]
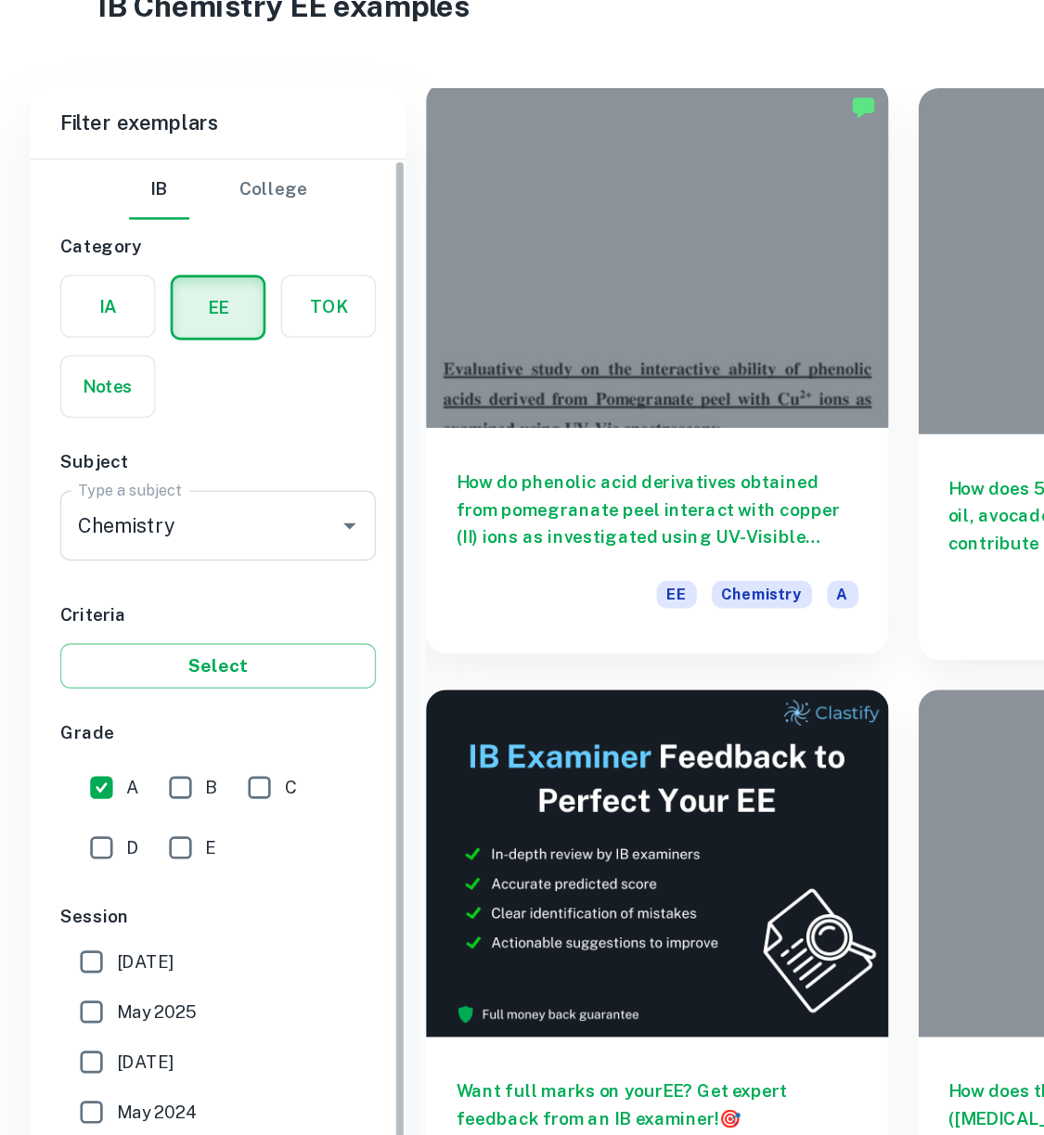
scroll to position [171, 0]
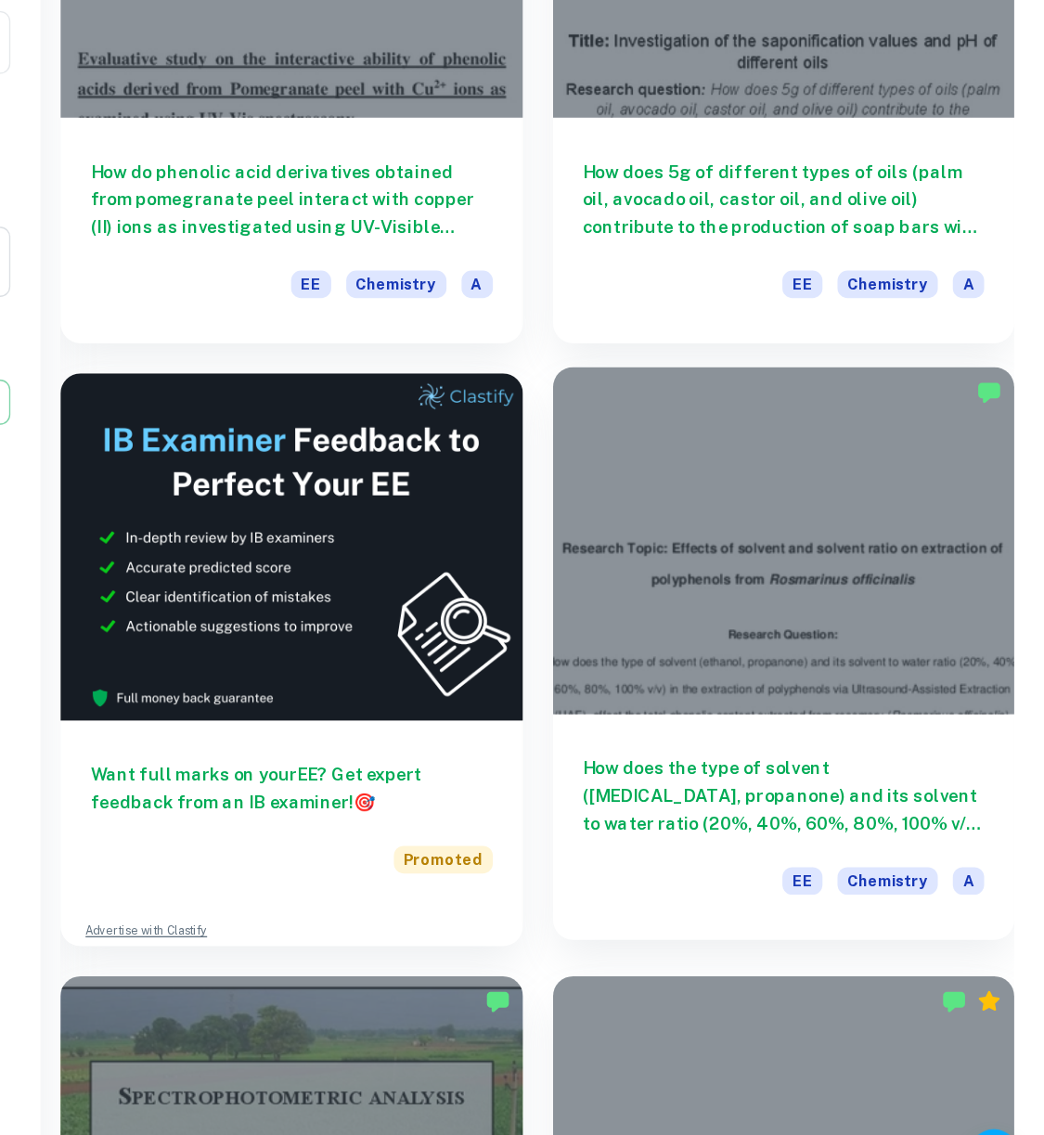
click at [703, 793] on h6 "How does the type of solvent ([MEDICAL_DATA], propanone) and its solvent to wat…" at bounding box center [852, 823] width 298 height 61
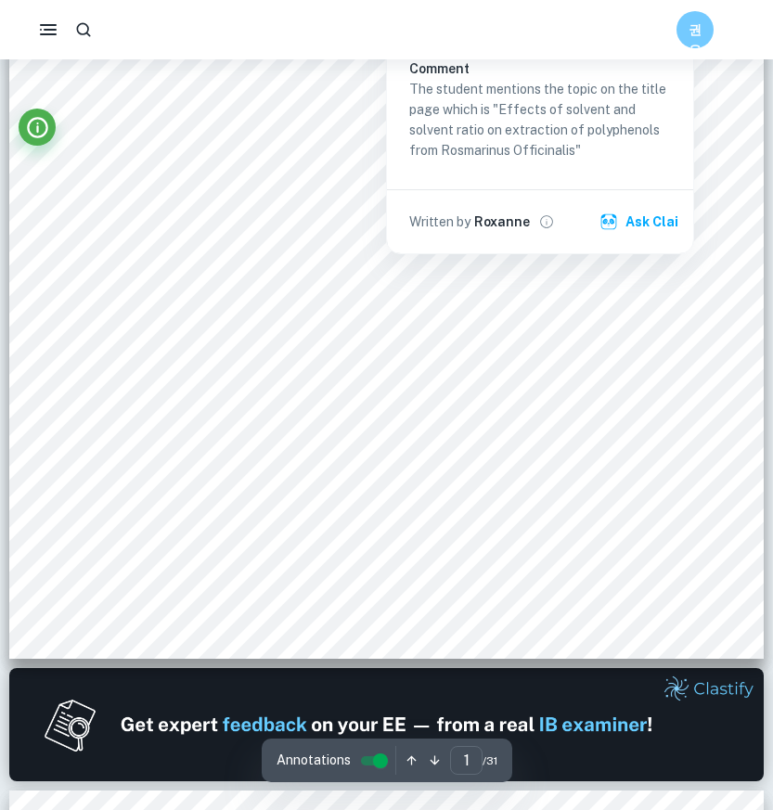
scroll to position [559, 0]
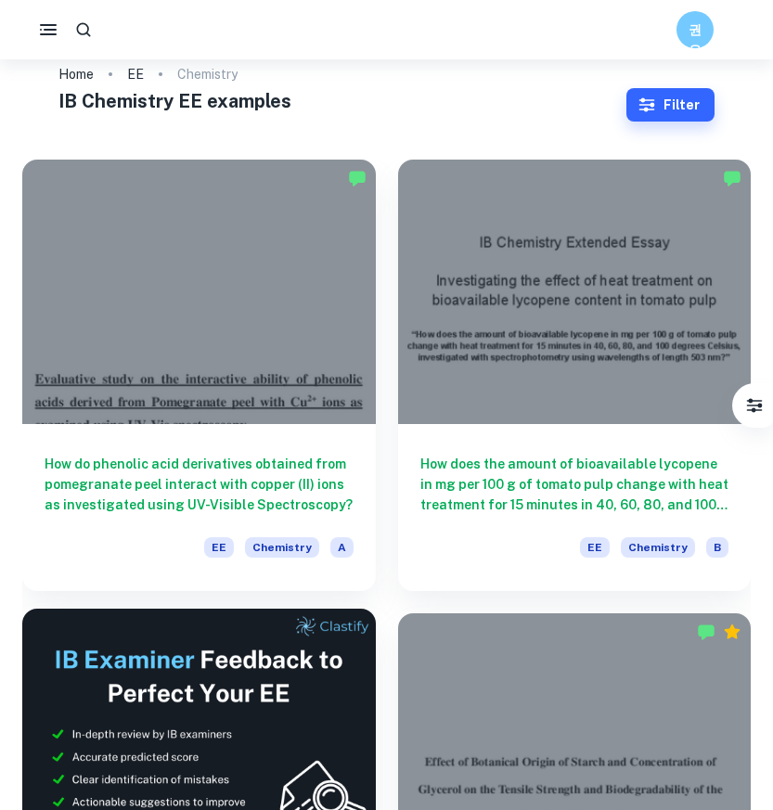
scroll to position [60, 0]
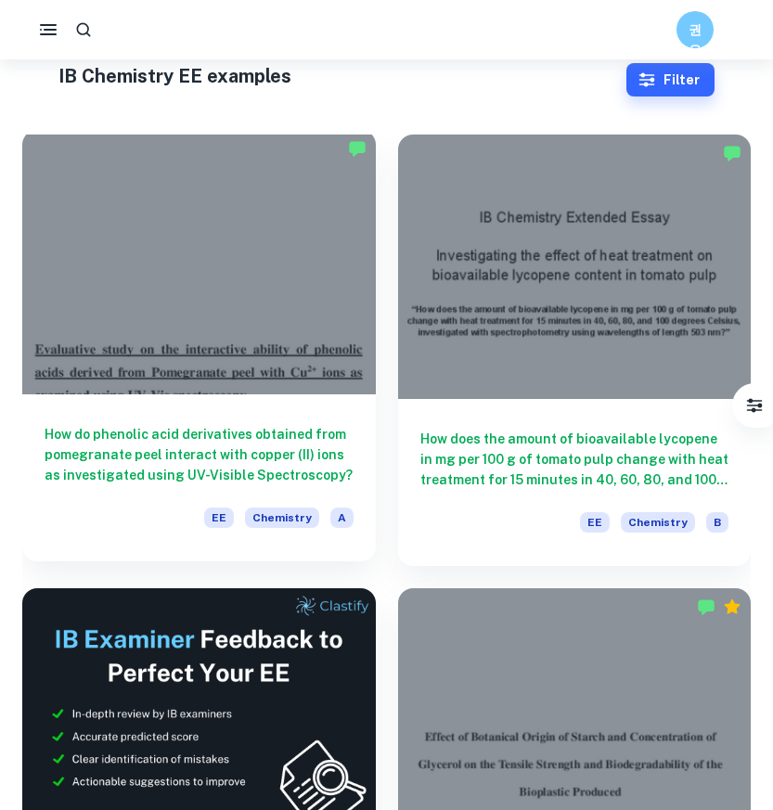
click at [224, 432] on h6 "How do phenolic acid derivatives obtained from pomegranate peel interact with c…" at bounding box center [199, 454] width 309 height 61
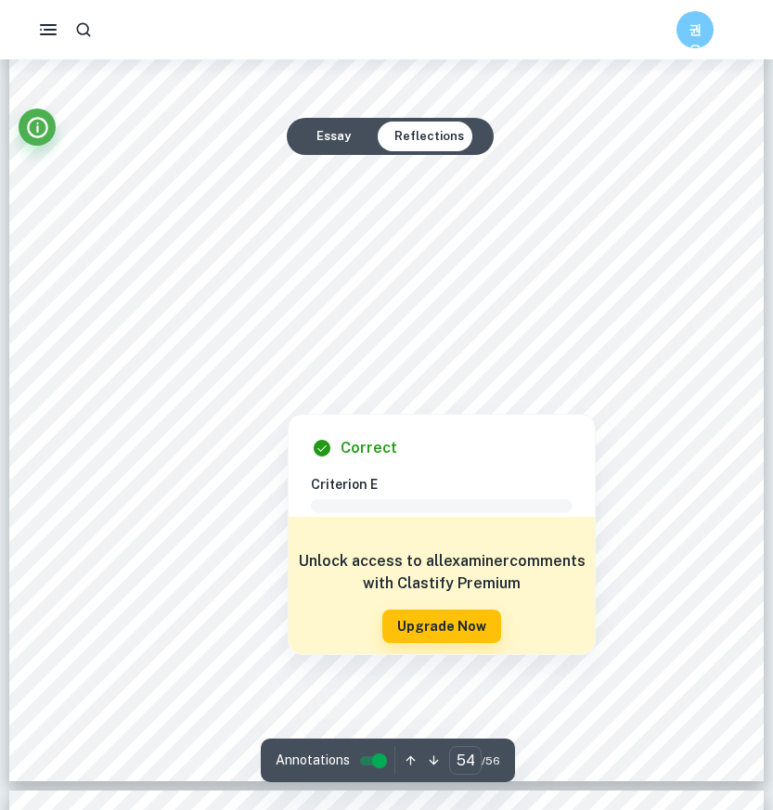
scroll to position [57880, 0]
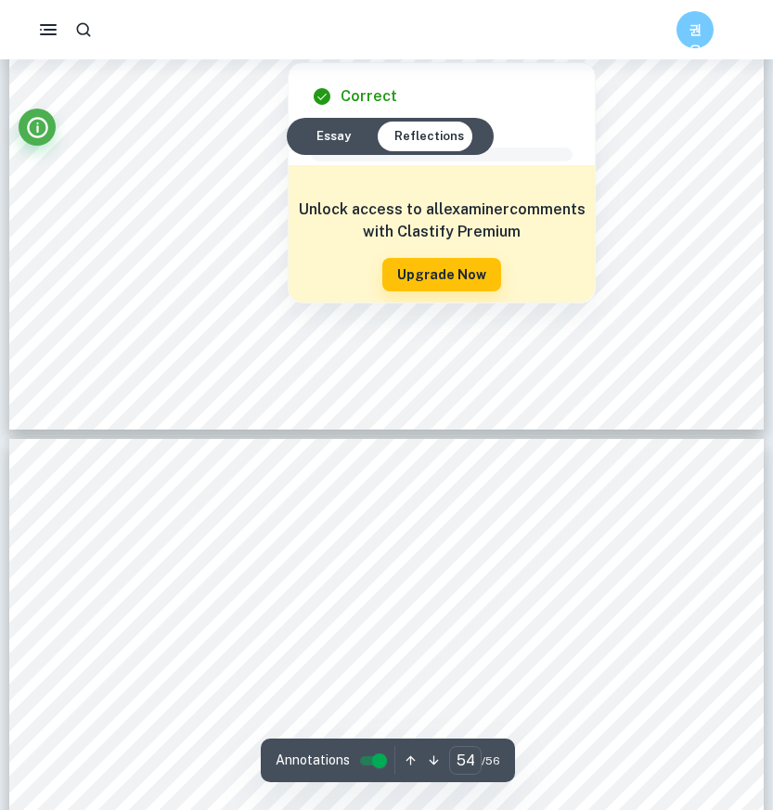
type input "55"
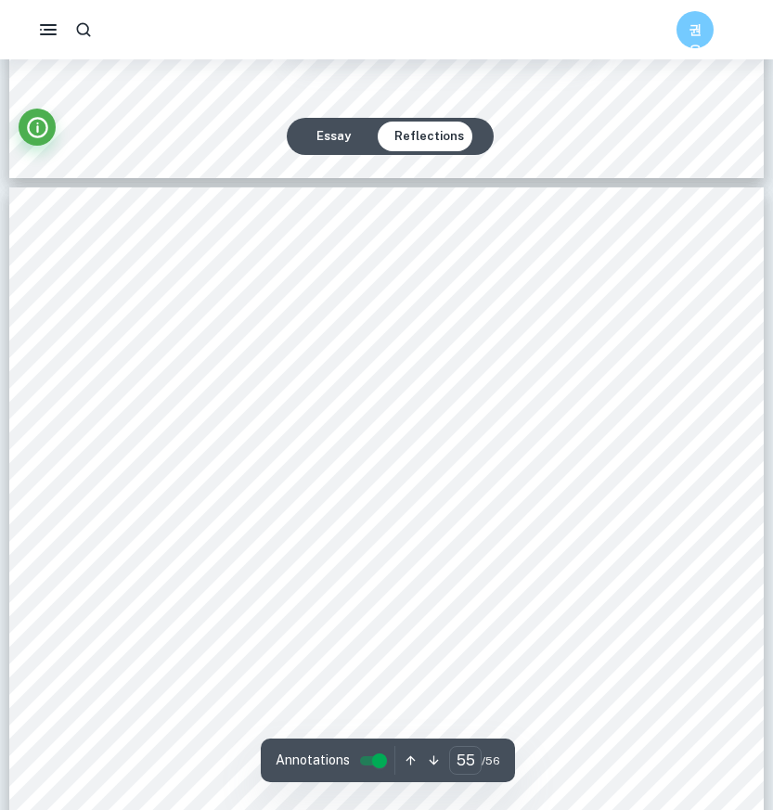
scroll to position [58596, 0]
